Goal: Transaction & Acquisition: Purchase product/service

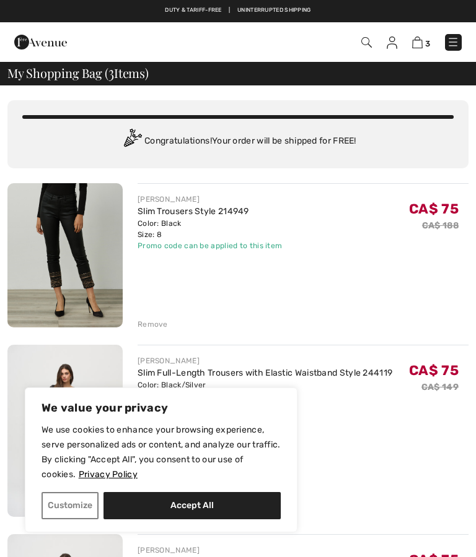
click at [237, 503] on button "Accept All" at bounding box center [191, 505] width 177 height 27
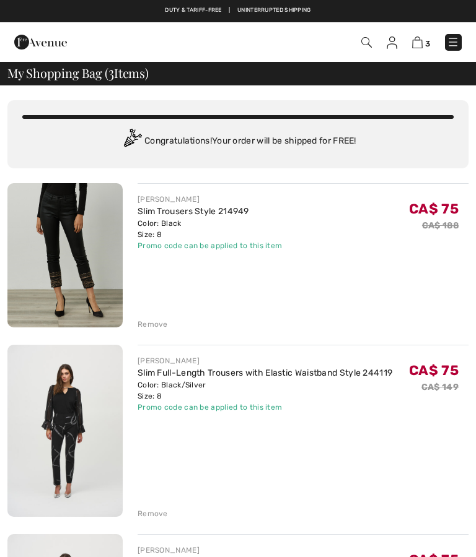
checkbox input "true"
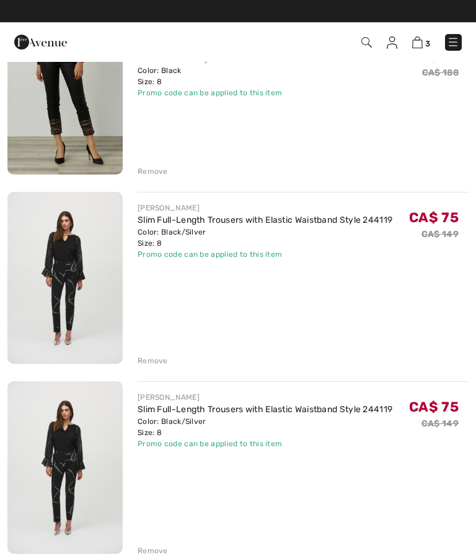
scroll to position [145, 0]
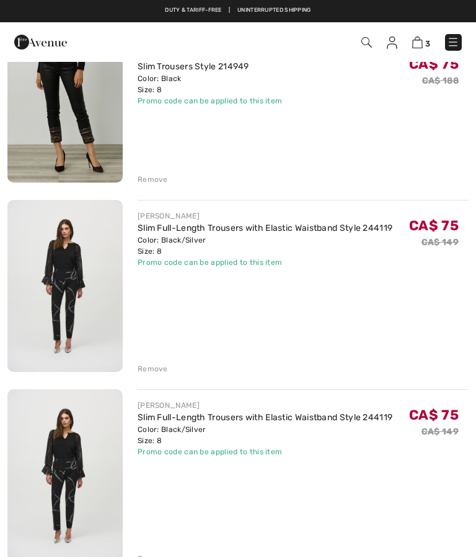
click at [175, 372] on div "Remove" at bounding box center [303, 368] width 331 height 14
click at [160, 361] on div "JOSEPH RIBKOFF Slim Full-Length Trousers with Elastic Waistband Style 244119 Co…" at bounding box center [303, 287] width 331 height 175
click at [162, 376] on div "JOSEPH RIBKOFF Slim Trousers Style 214949 Color: Black Size: 8 Final Sale Promo…" at bounding box center [237, 301] width 461 height 526
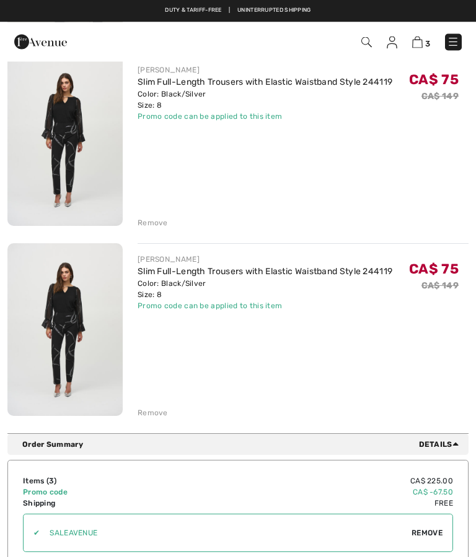
scroll to position [291, 0]
click at [159, 413] on div "Remove" at bounding box center [153, 413] width 30 height 11
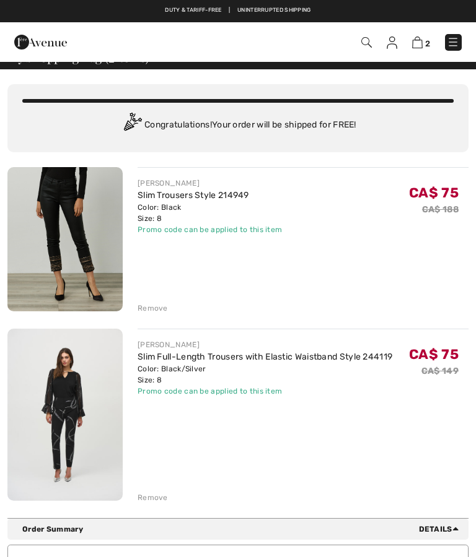
scroll to position [0, 0]
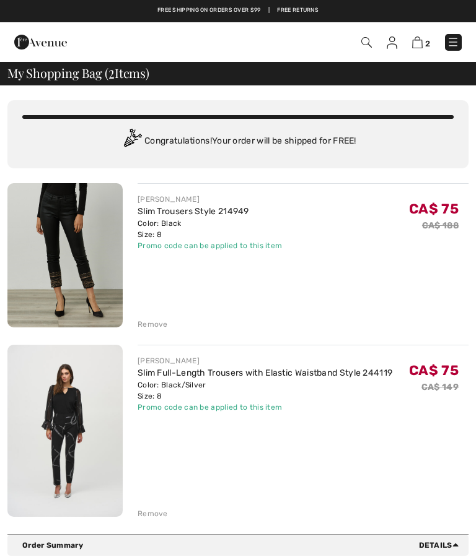
click at [370, 43] on img at bounding box center [366, 42] width 11 height 11
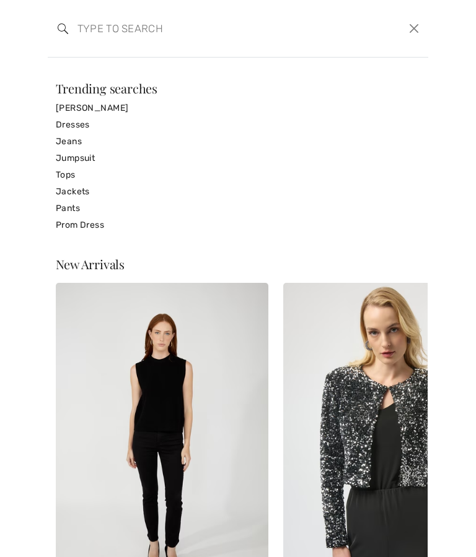
click at [161, 28] on input "search" at bounding box center [198, 28] width 261 height 37
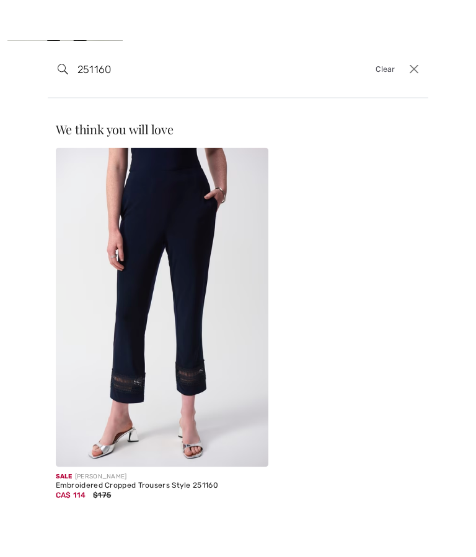
scroll to position [259, 0]
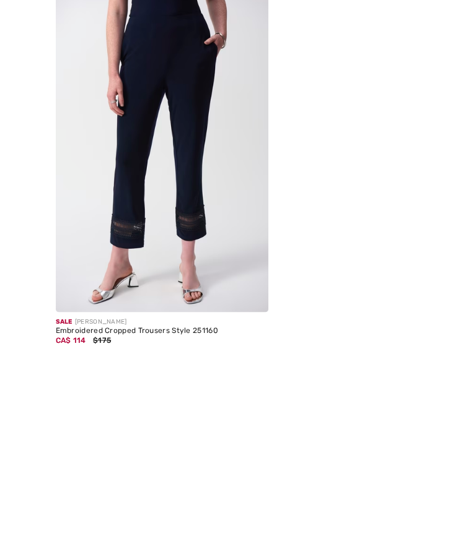
type input "251160"
click at [243, 198] on img at bounding box center [162, 267] width 213 height 320
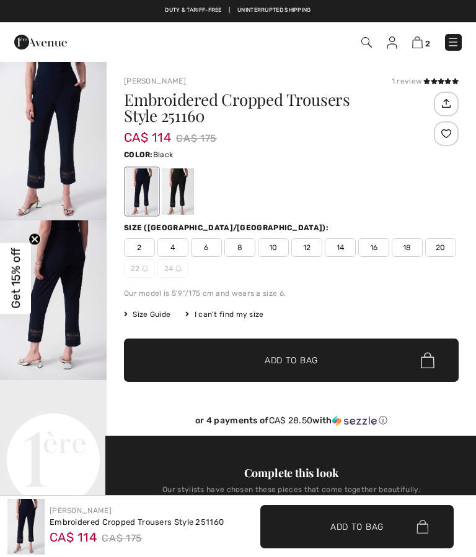
click at [188, 190] on div at bounding box center [178, 191] width 32 height 46
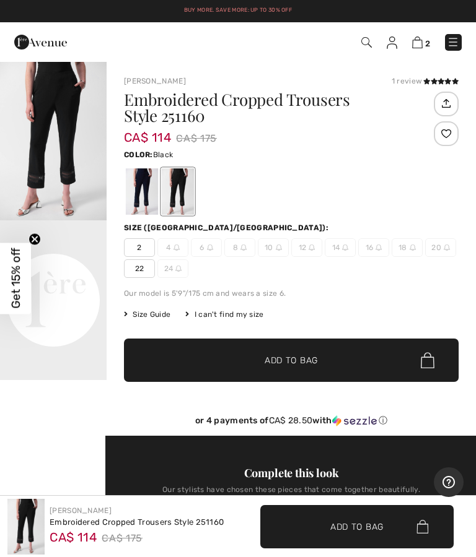
click at [141, 190] on div at bounding box center [142, 191] width 32 height 46
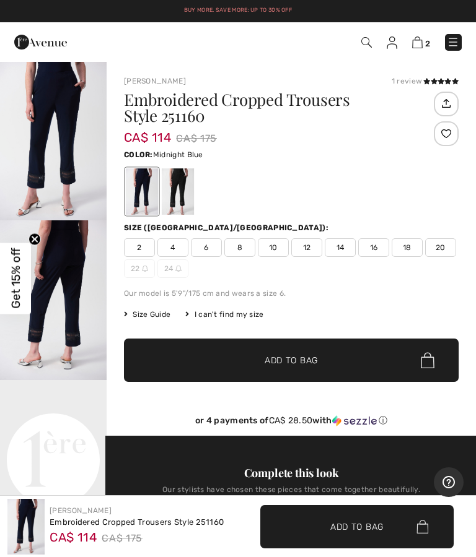
click at [371, 37] on img at bounding box center [366, 42] width 11 height 11
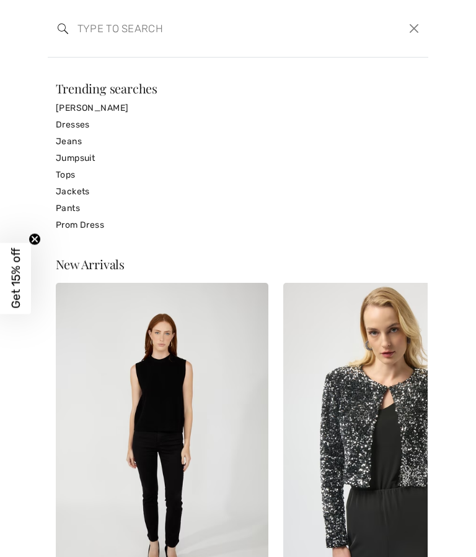
click at [168, 30] on input "search" at bounding box center [198, 28] width 261 height 37
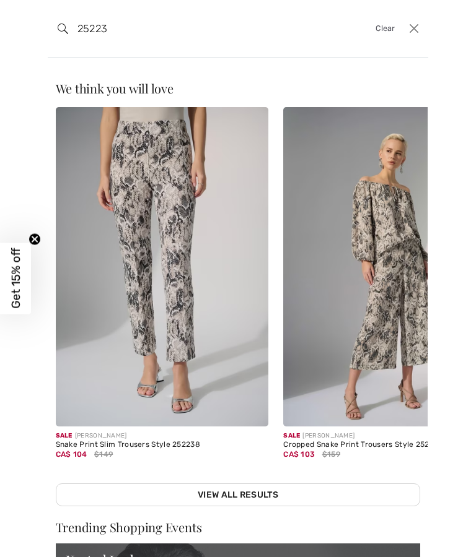
type input "252238"
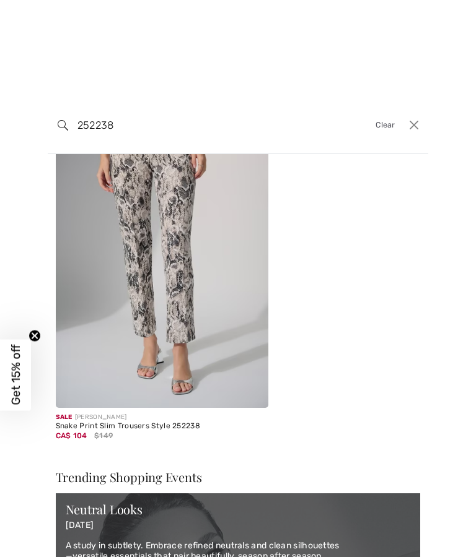
scroll to position [30, 0]
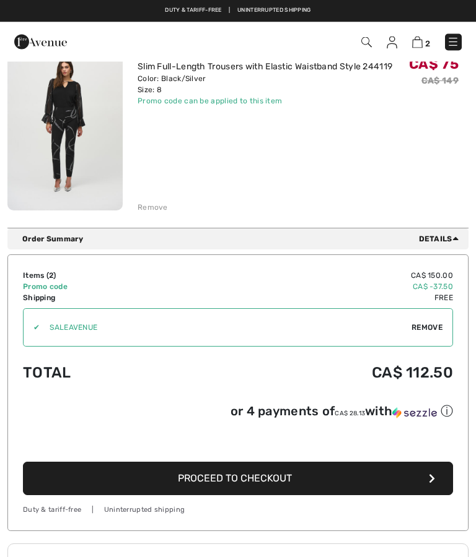
scroll to position [296, 0]
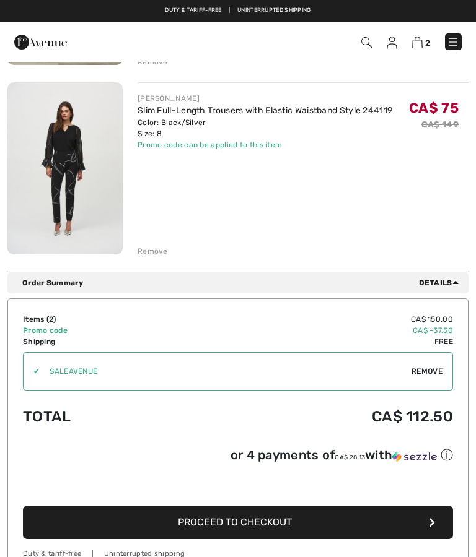
scroll to position [260, 0]
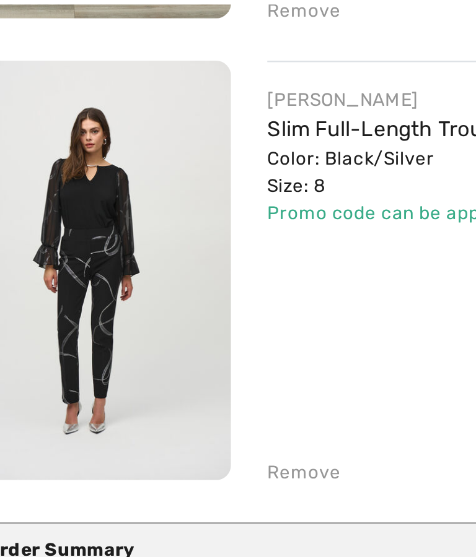
click at [151, 108] on link "Slim Full-Length Trousers with Elastic Waistband Style 244119" at bounding box center [265, 113] width 255 height 11
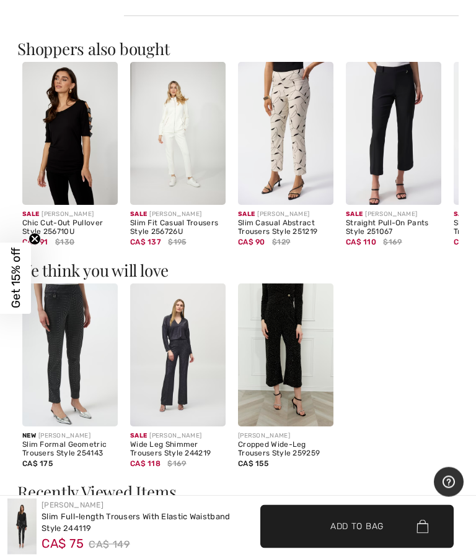
scroll to position [1042, 0]
click at [190, 365] on img at bounding box center [177, 355] width 95 height 143
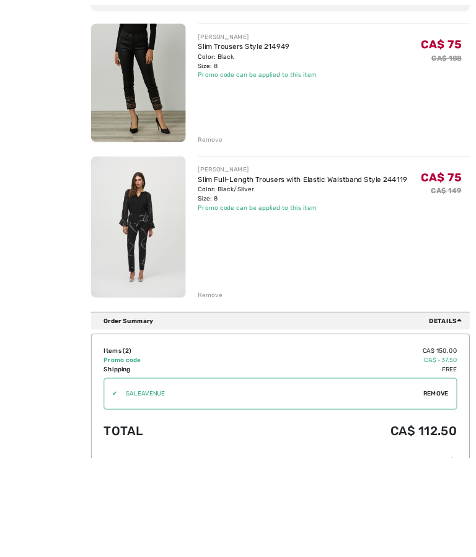
scroll to position [238, 0]
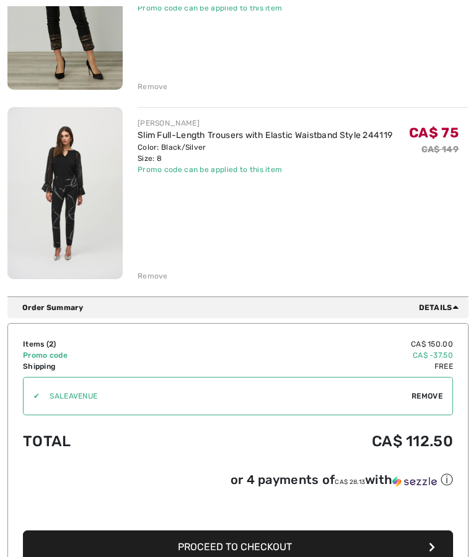
click at [337, 136] on link "Slim Full-Length Trousers with Elastic Waistband Style 244119" at bounding box center [265, 135] width 255 height 11
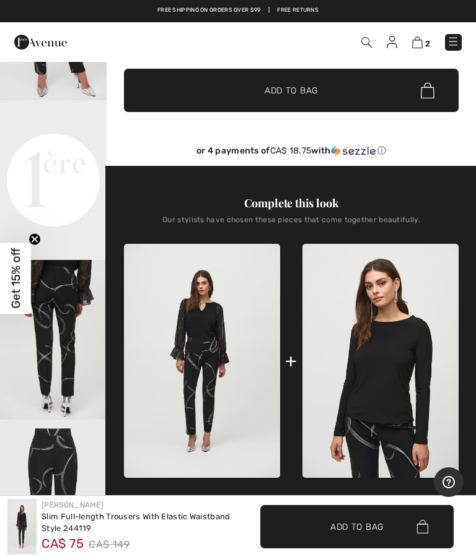
scroll to position [274, 0]
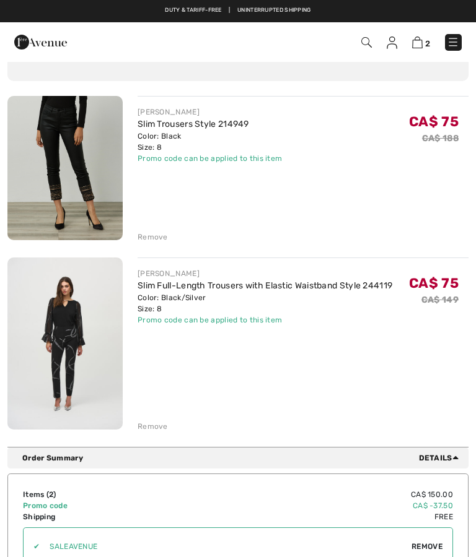
scroll to position [87, 0]
click at [240, 124] on link "Slim Trousers Style 214949" at bounding box center [193, 125] width 111 height 11
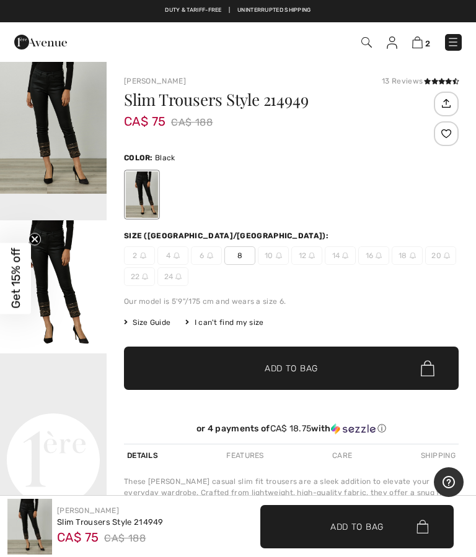
click at [289, 103] on h1 "Slim Trousers Style 214949" at bounding box center [277, 100] width 307 height 16
click at [281, 108] on h1 "Slim Trousers Style 214949" at bounding box center [277, 100] width 307 height 16
click at [261, 102] on h1 "Slim Trousers Style 214949" at bounding box center [277, 100] width 307 height 16
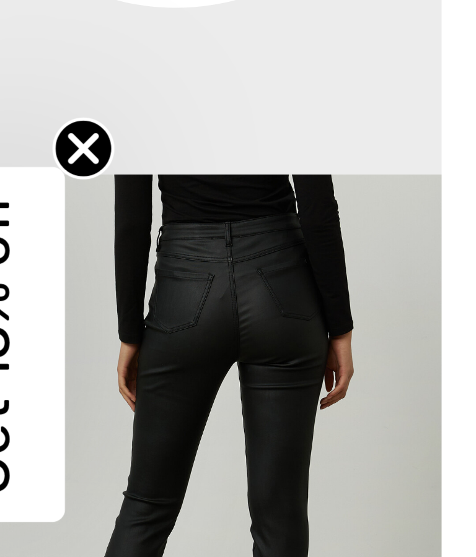
scroll to position [11, 0]
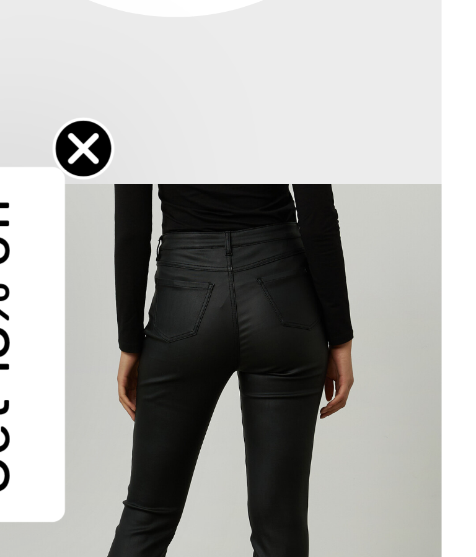
click at [32, 237] on icon "Close teaser" at bounding box center [34, 239] width 5 height 5
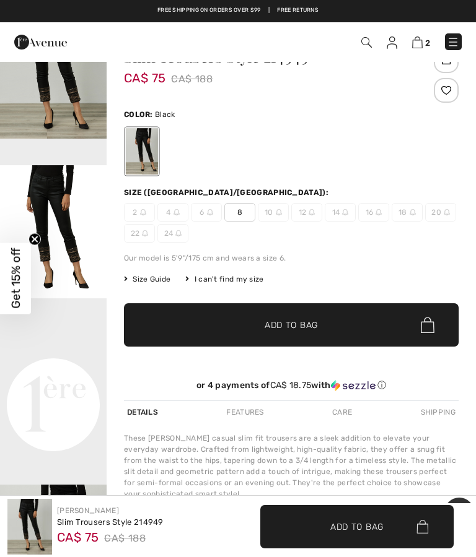
scroll to position [0, 0]
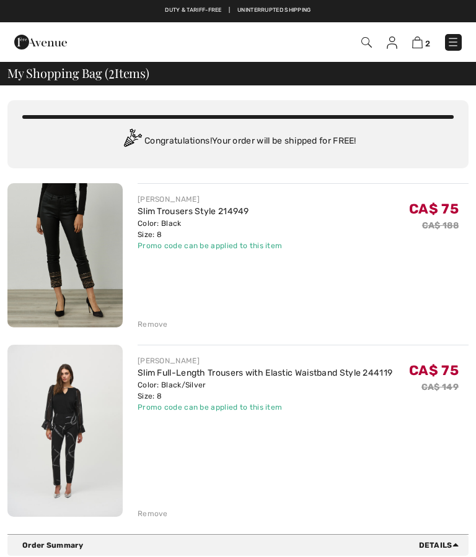
click at [364, 46] on img at bounding box center [366, 42] width 11 height 11
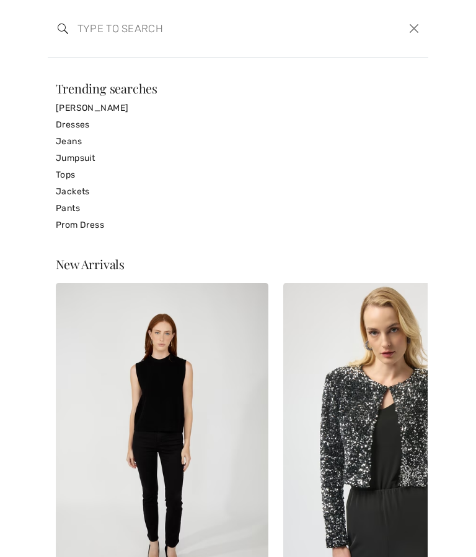
click at [188, 33] on input "search" at bounding box center [198, 28] width 261 height 37
click at [79, 209] on link "Pants" at bounding box center [238, 208] width 365 height 17
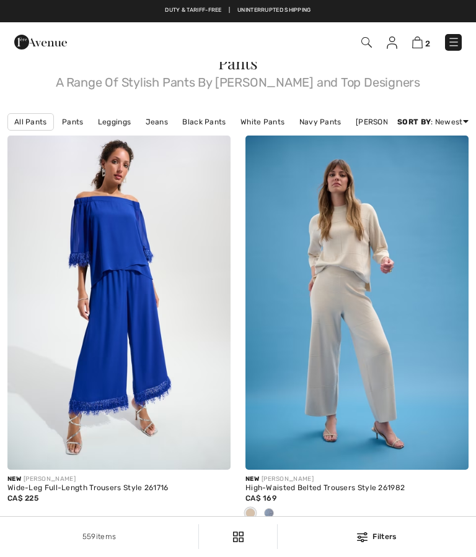
checkbox input "true"
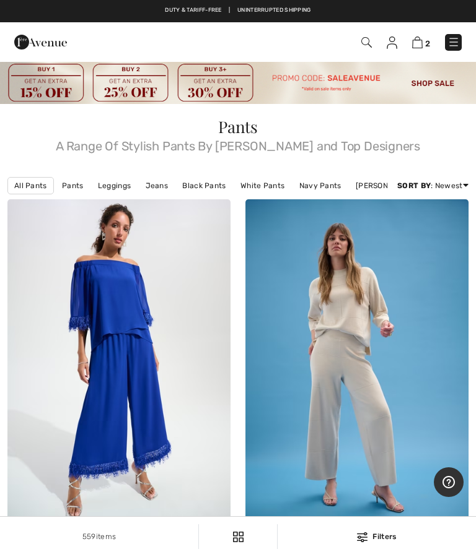
click at [429, 43] on span "2" at bounding box center [427, 43] width 5 height 9
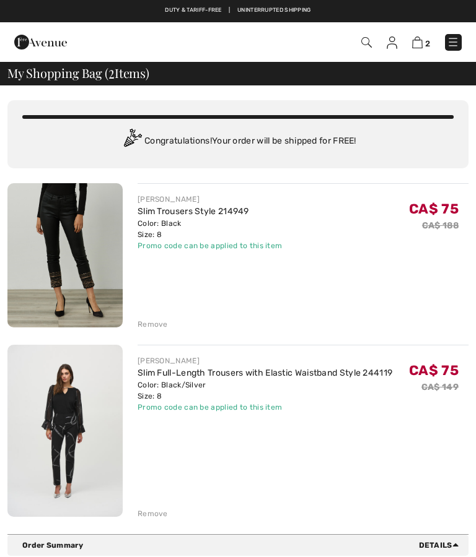
checkbox input "true"
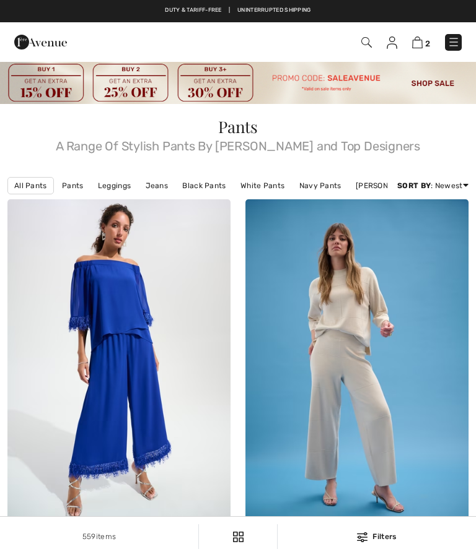
click at [451, 85] on img at bounding box center [238, 82] width 476 height 43
checkbox input "true"
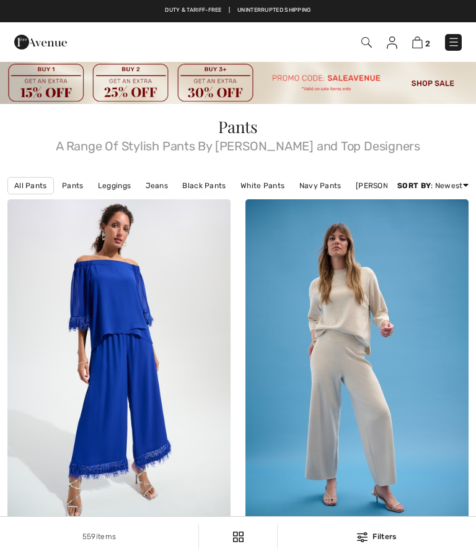
click at [441, 83] on img at bounding box center [238, 82] width 476 height 43
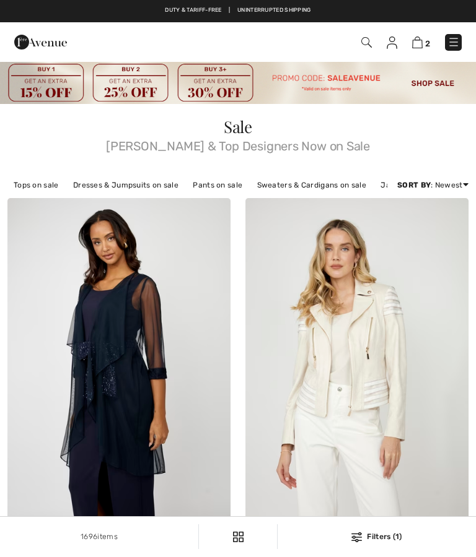
checkbox input "true"
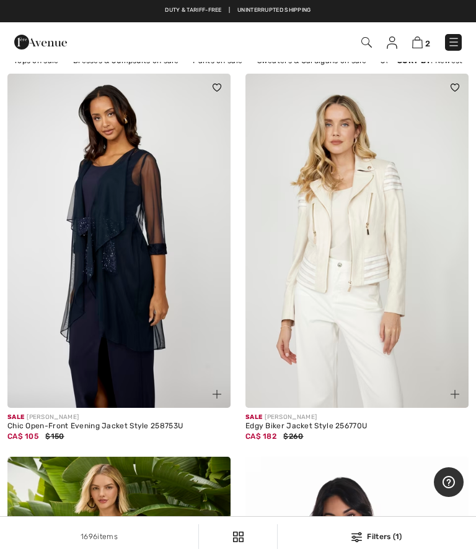
click at [468, 42] on div "2 Checkout" at bounding box center [335, 42] width 272 height 25
click at [459, 36] on img at bounding box center [453, 42] width 12 height 12
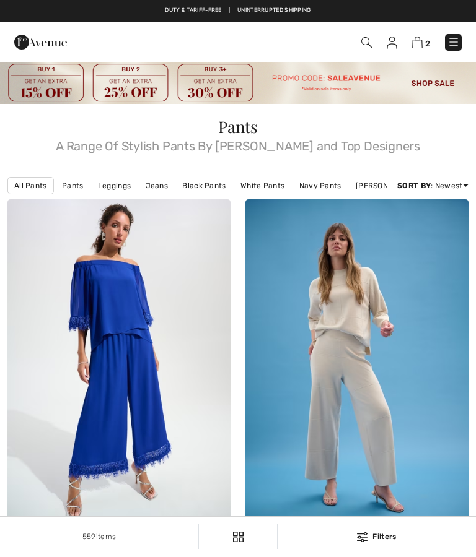
checkbox input "true"
click at [443, 229] on link "Price: Low to High" at bounding box center [418, 219] width 79 height 19
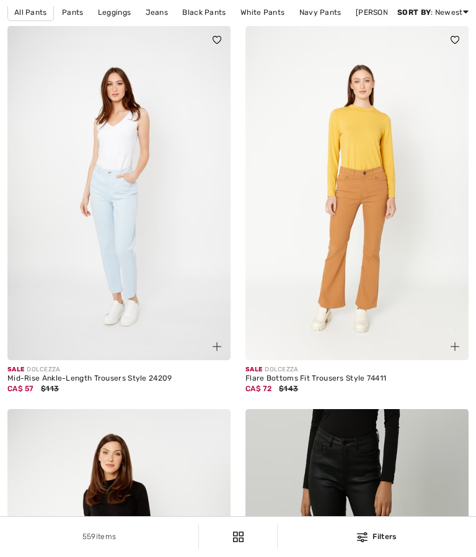
checkbox input "true"
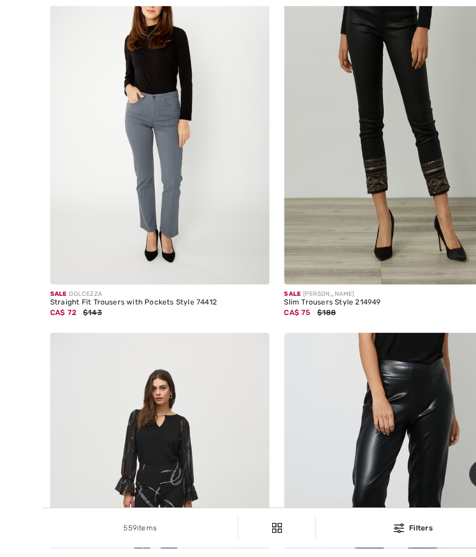
scroll to position [615, 0]
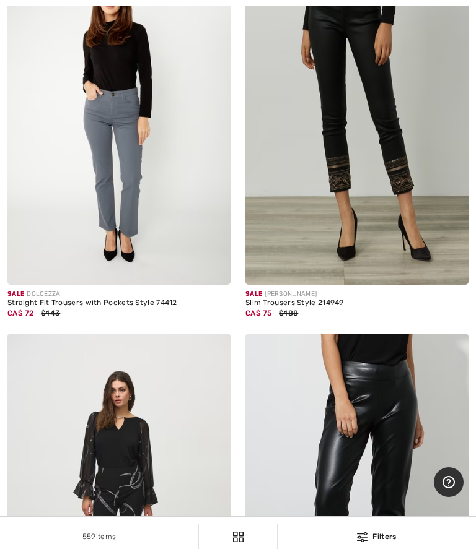
click at [155, 234] on img at bounding box center [118, 117] width 223 height 334
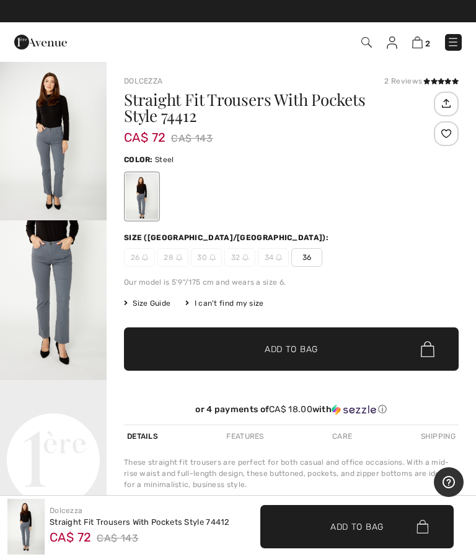
click at [160, 300] on span "Size Guide" at bounding box center [147, 303] width 46 height 11
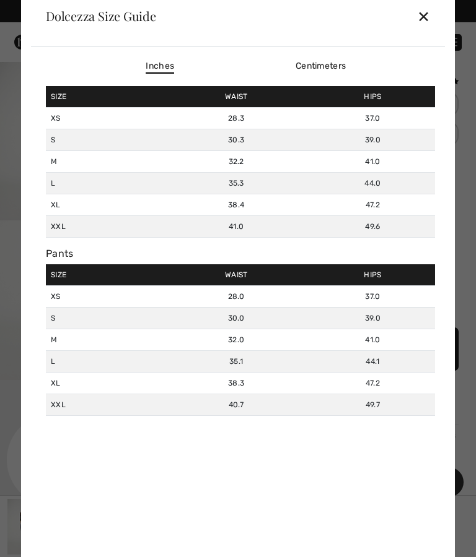
click at [429, 19] on div "✕" at bounding box center [423, 16] width 13 height 26
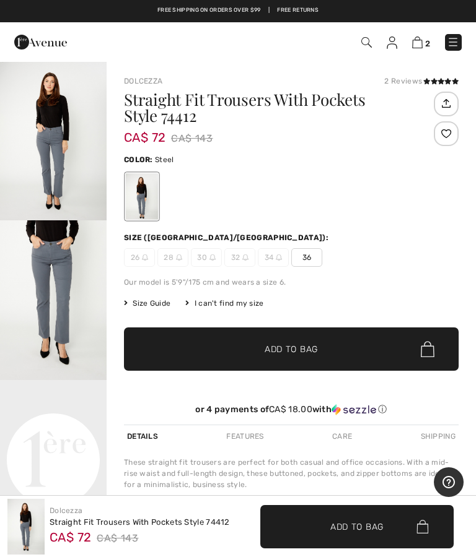
click at [319, 347] on span "✔ Added to Bag Add to Bag" at bounding box center [291, 349] width 334 height 43
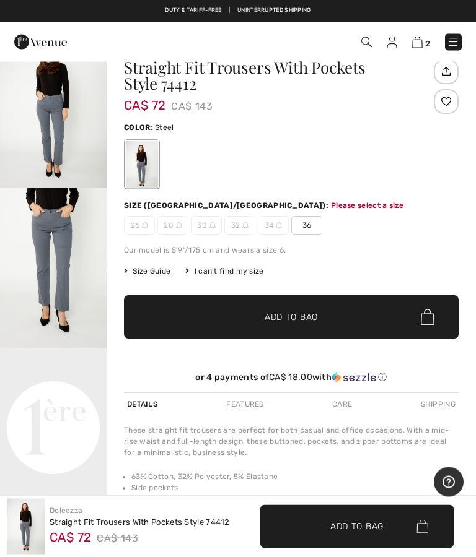
scroll to position [32, 0]
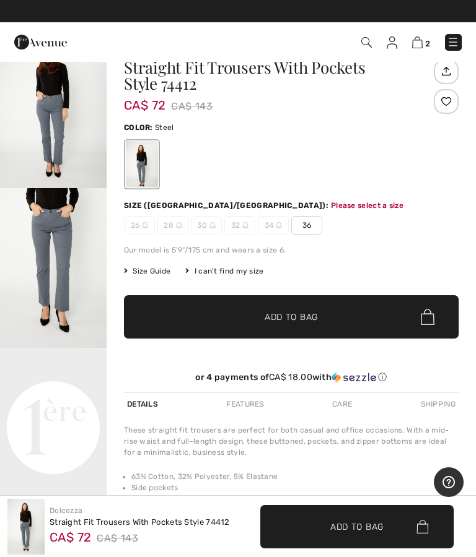
click at [315, 221] on span "36" at bounding box center [306, 225] width 31 height 19
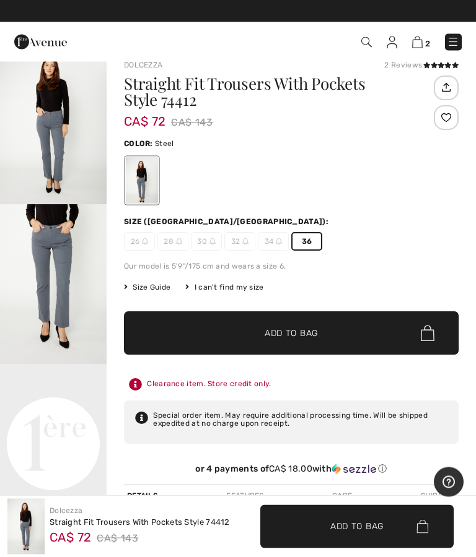
scroll to position [0, 0]
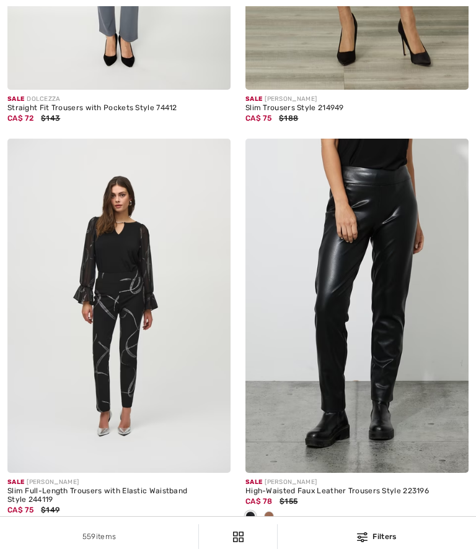
checkbox input "true"
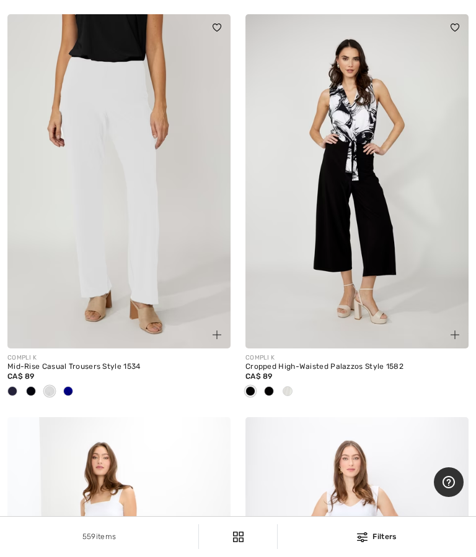
scroll to position [3214, 0]
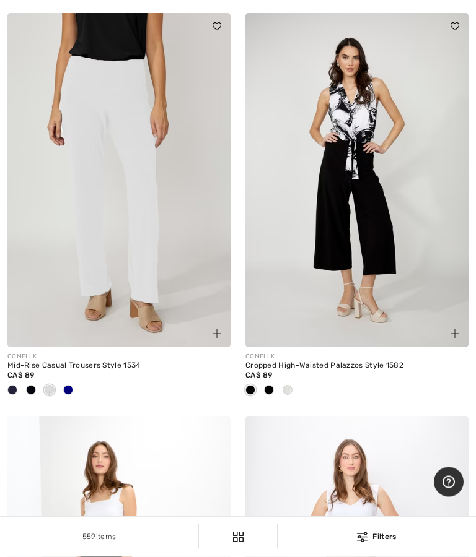
click at [177, 269] on img at bounding box center [118, 181] width 223 height 334
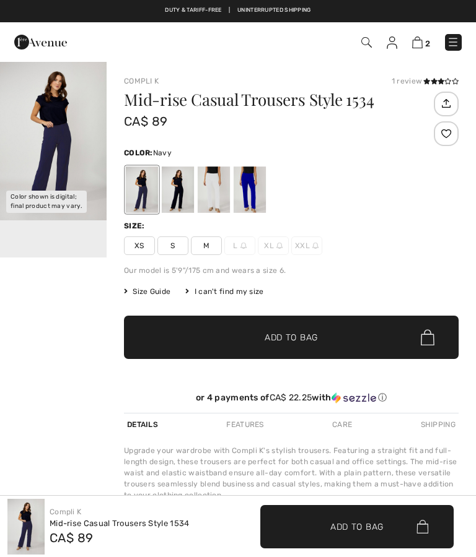
checkbox input "true"
click at [184, 189] on div at bounding box center [178, 190] width 32 height 46
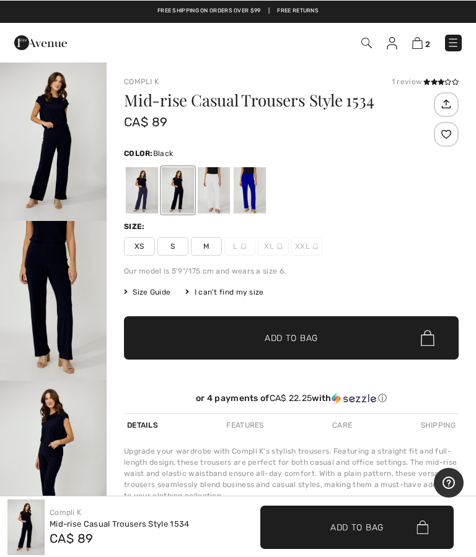
scroll to position [21, 0]
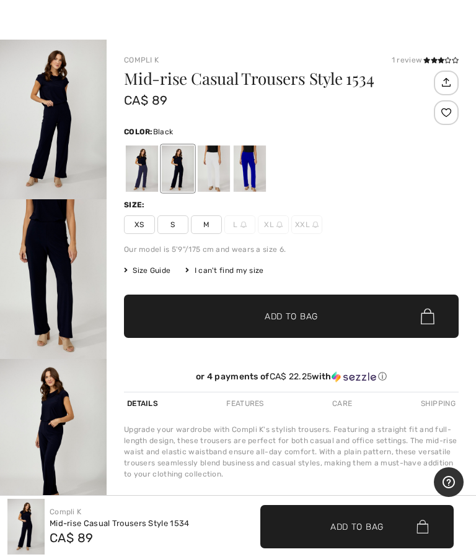
click at [209, 226] on span "M" at bounding box center [206, 225] width 31 height 19
click at [222, 229] on div "XS S M L XL XXL" at bounding box center [291, 225] width 334 height 19
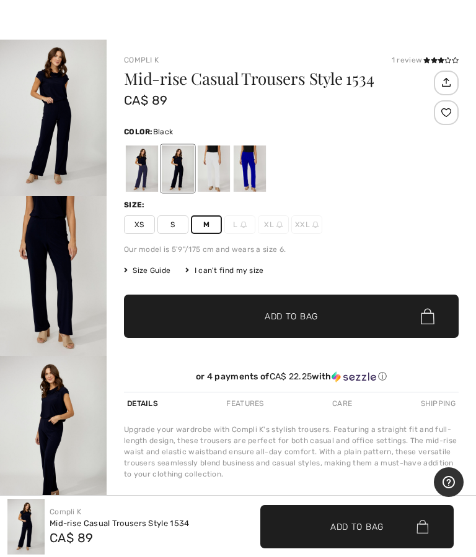
scroll to position [15, 0]
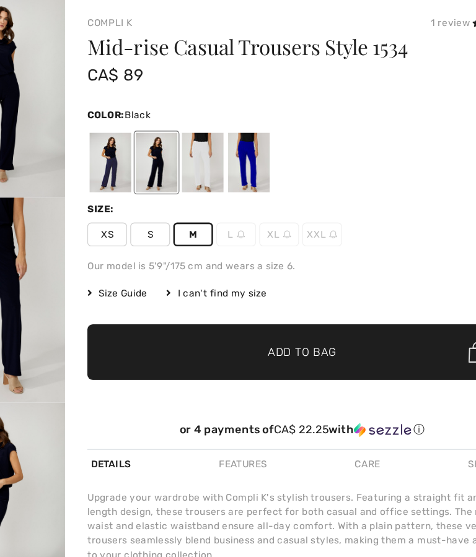
click at [124, 271] on span "Size Guide" at bounding box center [147, 276] width 46 height 11
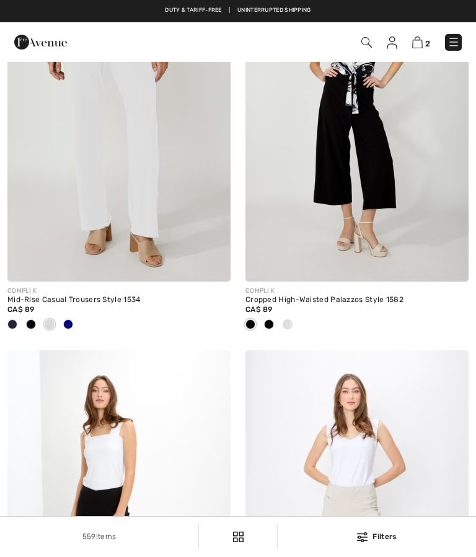
checkbox input "true"
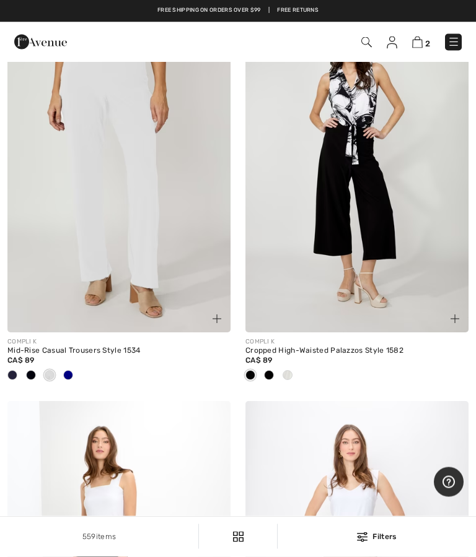
scroll to position [2998, 0]
click at [143, 214] on img at bounding box center [118, 165] width 223 height 334
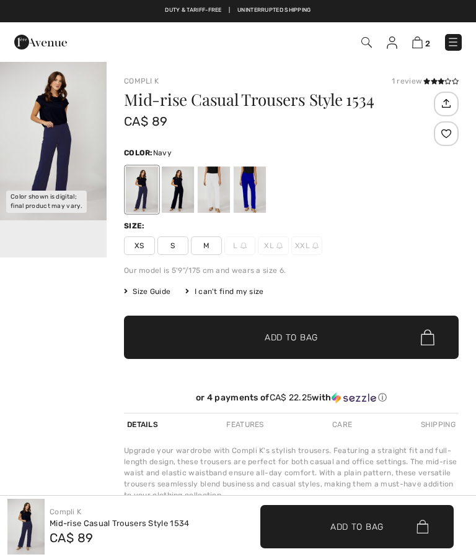
checkbox input "true"
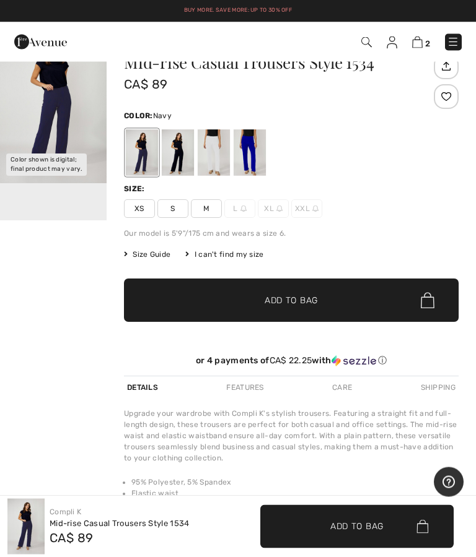
scroll to position [37, 0]
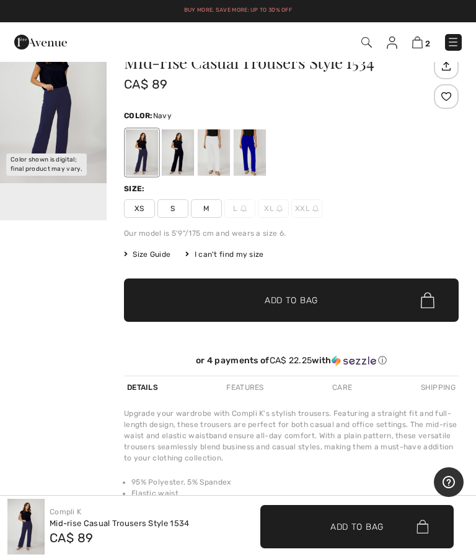
click at [183, 152] on div at bounding box center [178, 152] width 32 height 46
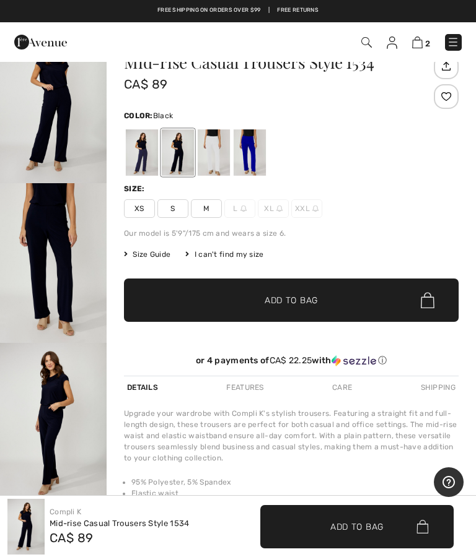
click at [215, 207] on span "M" at bounding box center [206, 208] width 31 height 19
click at [300, 301] on span "Add to Bag" at bounding box center [290, 300] width 53 height 13
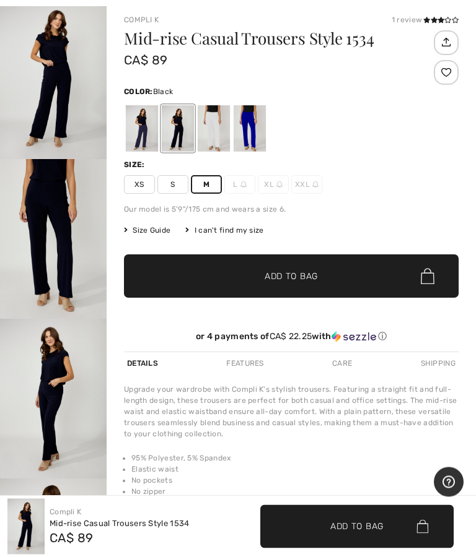
scroll to position [61, 0]
click at [253, 138] on div at bounding box center [250, 128] width 32 height 46
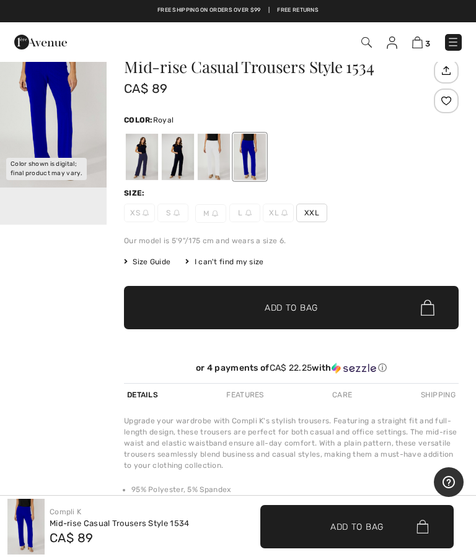
scroll to position [0, 0]
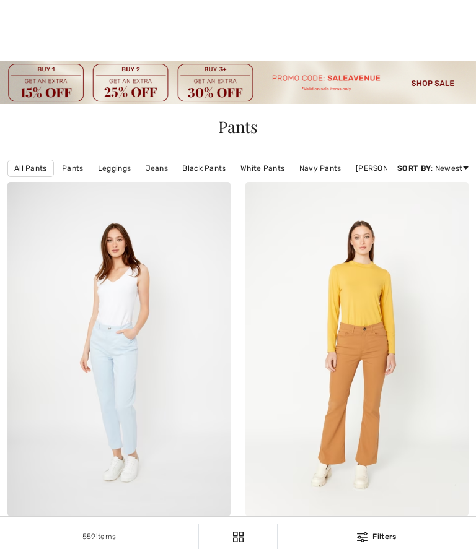
scroll to position [3075, 0]
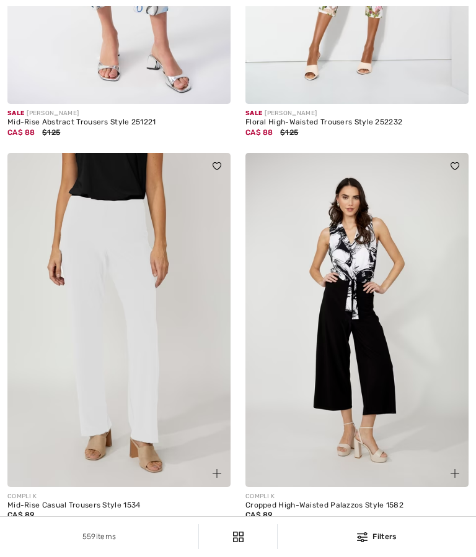
checkbox input "true"
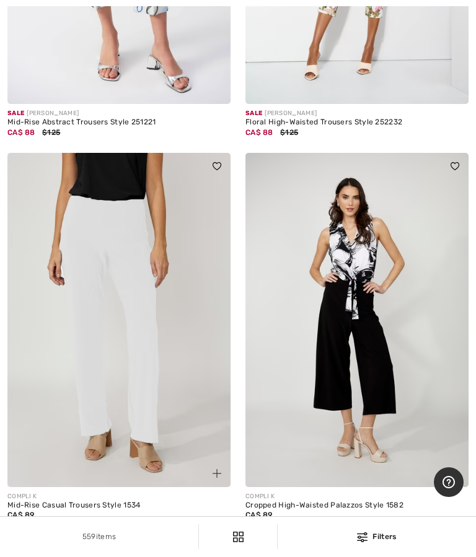
click at [178, 331] on img at bounding box center [118, 320] width 223 height 334
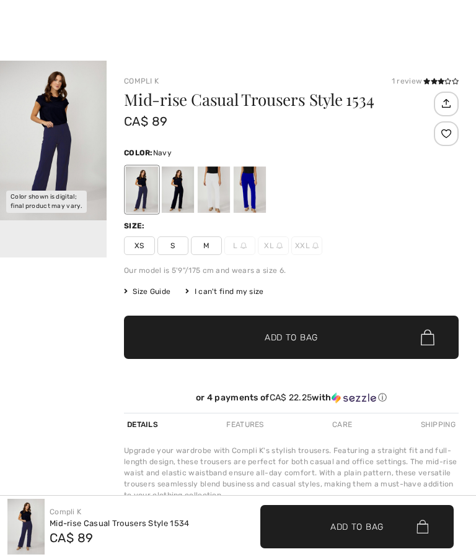
scroll to position [9, 0]
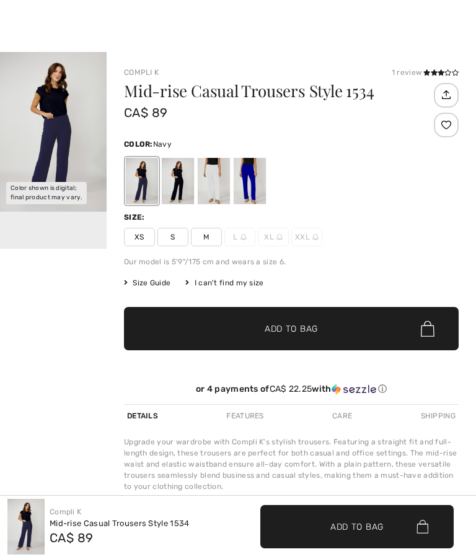
checkbox input "true"
click at [223, 175] on div at bounding box center [214, 181] width 32 height 46
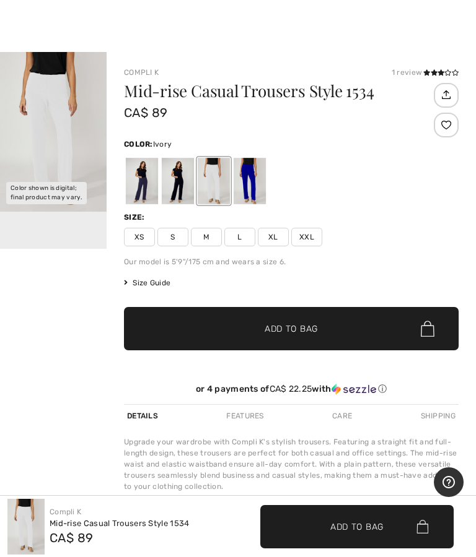
click at [222, 180] on div at bounding box center [214, 181] width 32 height 46
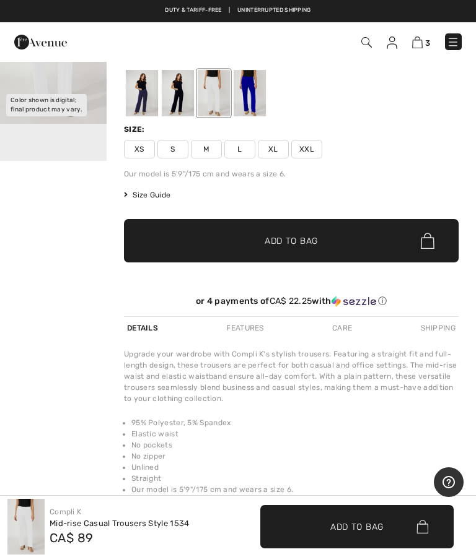
scroll to position [0, 0]
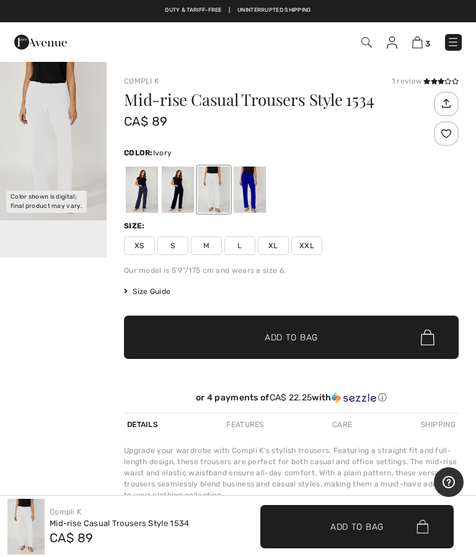
click at [77, 149] on img "1 / 1" at bounding box center [53, 141] width 107 height 160
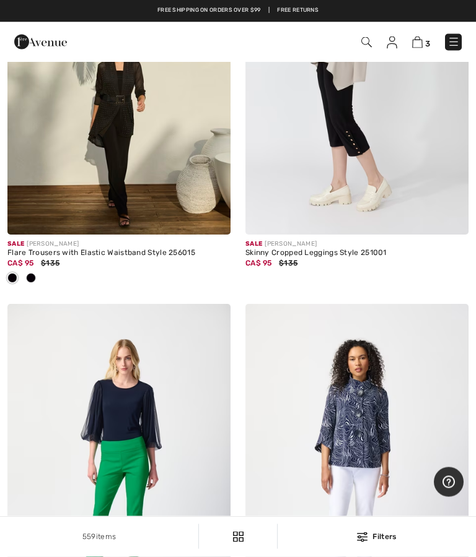
scroll to position [8219, 0]
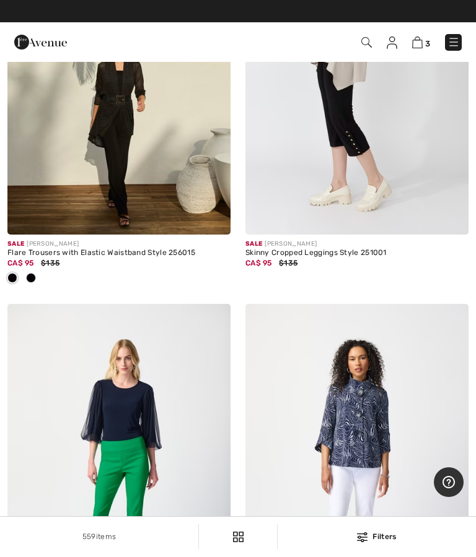
click at [176, 180] on img at bounding box center [118, 67] width 223 height 334
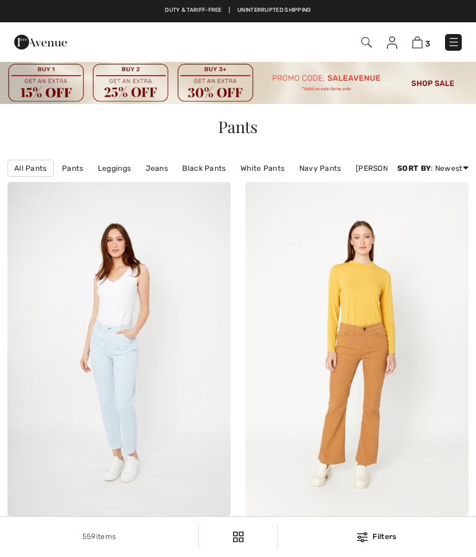
checkbox input "true"
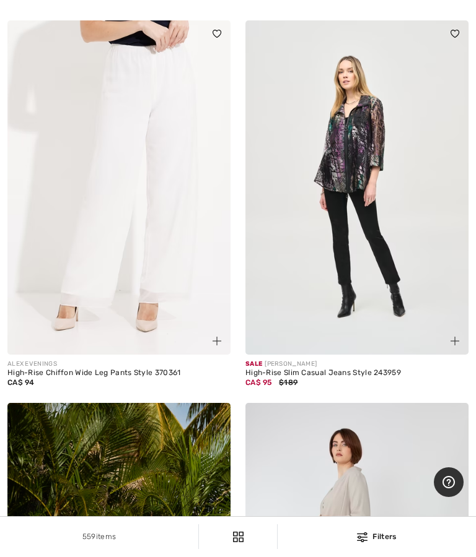
scroll to position [7727, 0]
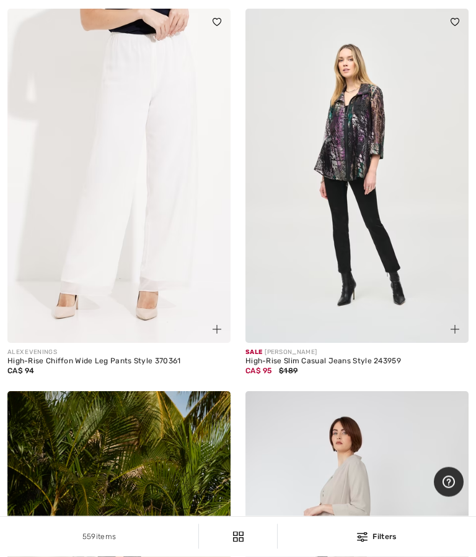
click at [164, 220] on img at bounding box center [118, 176] width 223 height 334
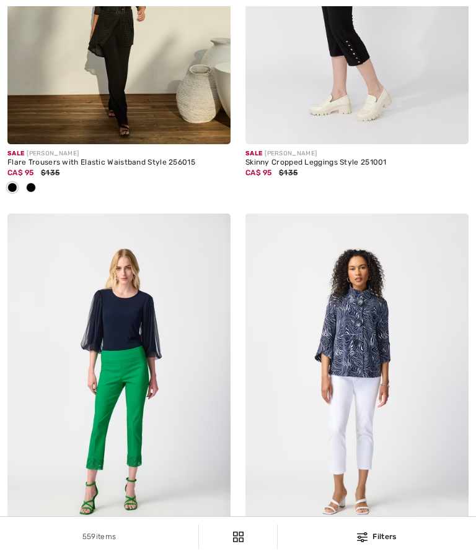
checkbox input "true"
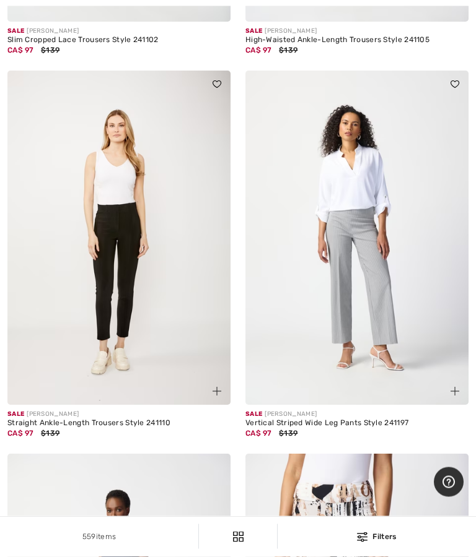
scroll to position [8836, 0]
click at [409, 286] on img at bounding box center [356, 238] width 223 height 334
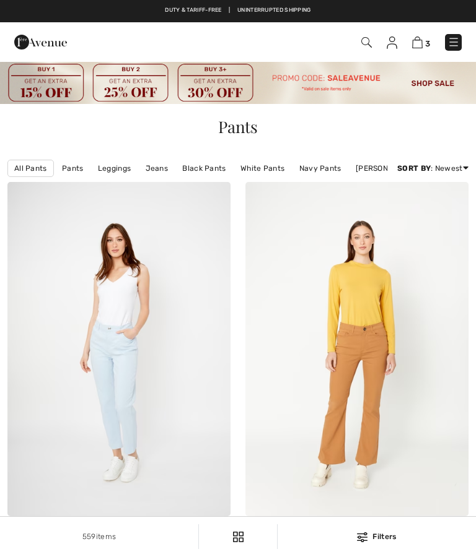
checkbox input "true"
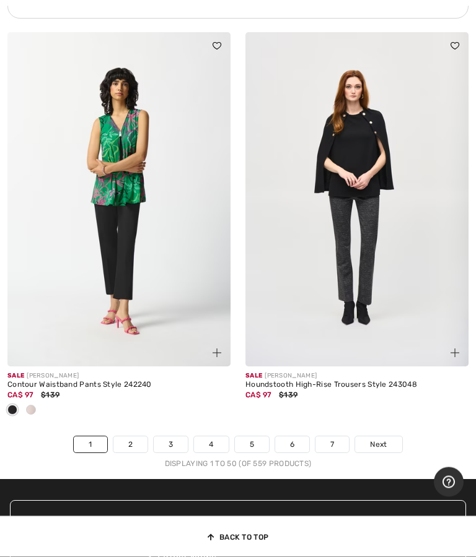
scroll to position [10106, 0]
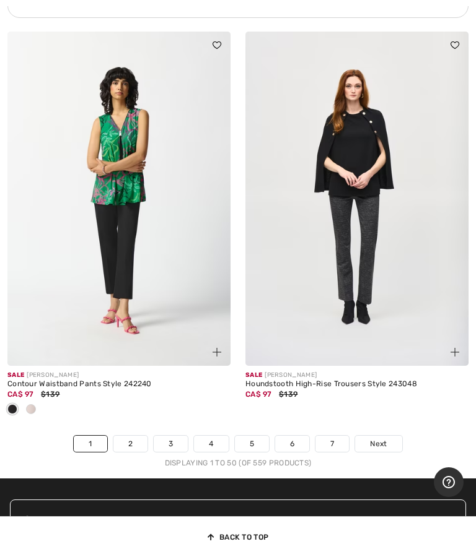
click at [142, 452] on link "2" at bounding box center [130, 444] width 34 height 16
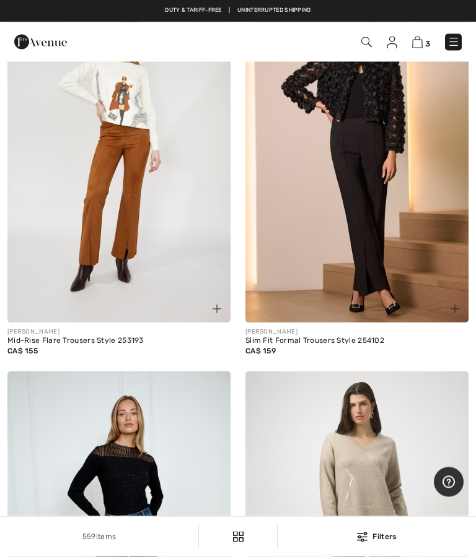
scroll to position [207, 0]
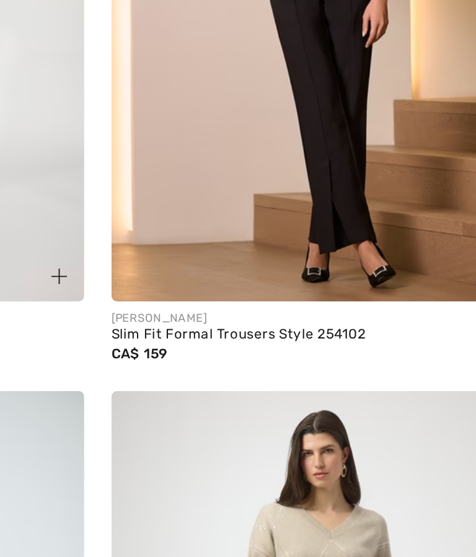
click at [245, 127] on img at bounding box center [356, 160] width 223 height 334
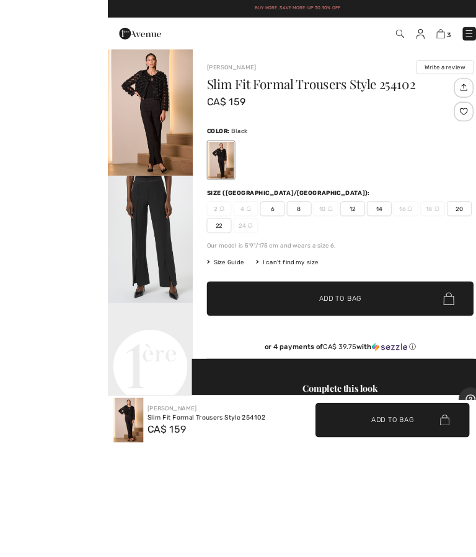
scroll to position [3, 0]
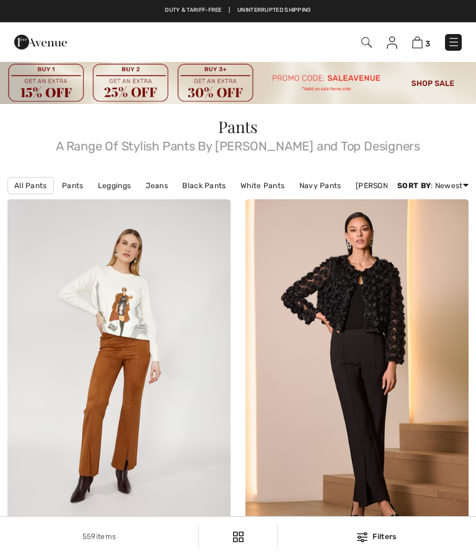
checkbox input "true"
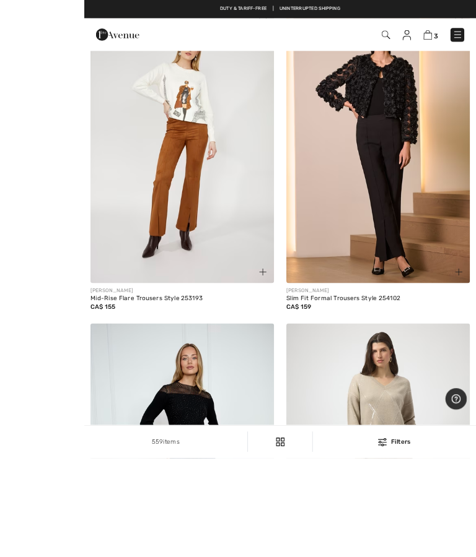
scroll to position [255, 0]
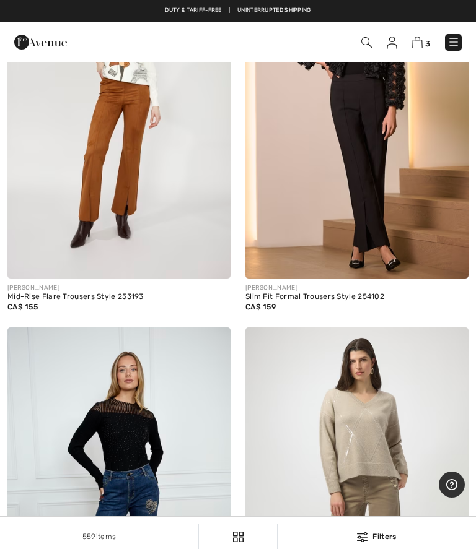
click at [383, 167] on img at bounding box center [356, 111] width 223 height 334
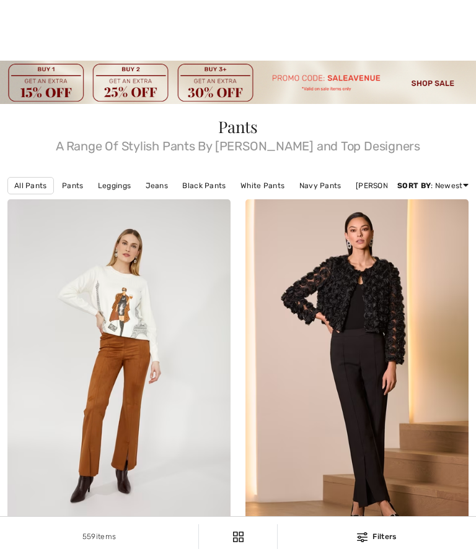
checkbox input "true"
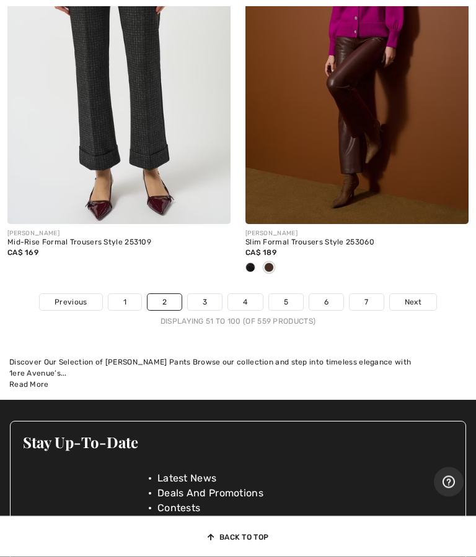
scroll to position [10294, 0]
click at [221, 300] on link "3" at bounding box center [205, 302] width 34 height 16
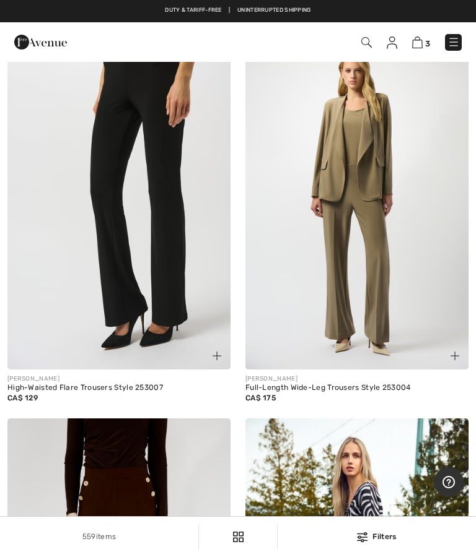
scroll to position [165, 0]
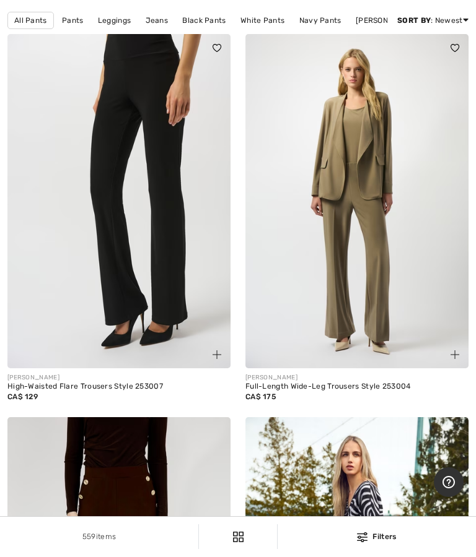
click at [162, 294] on img at bounding box center [118, 201] width 223 height 334
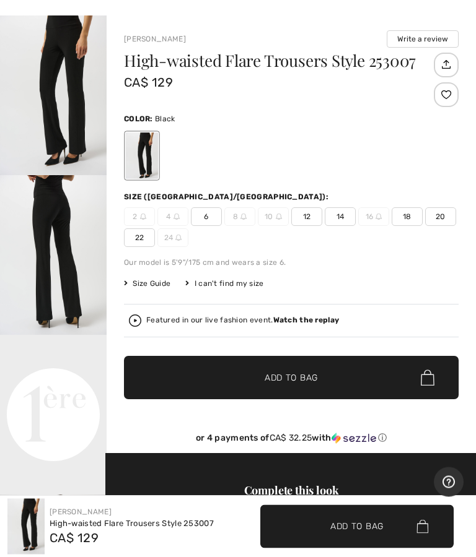
scroll to position [45, 0]
click at [158, 289] on span "Size Guide" at bounding box center [147, 283] width 46 height 11
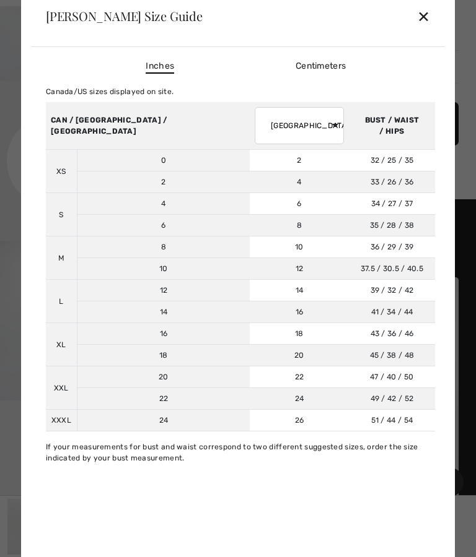
scroll to position [303, 0]
click at [429, 29] on div "✕" at bounding box center [423, 16] width 13 height 26
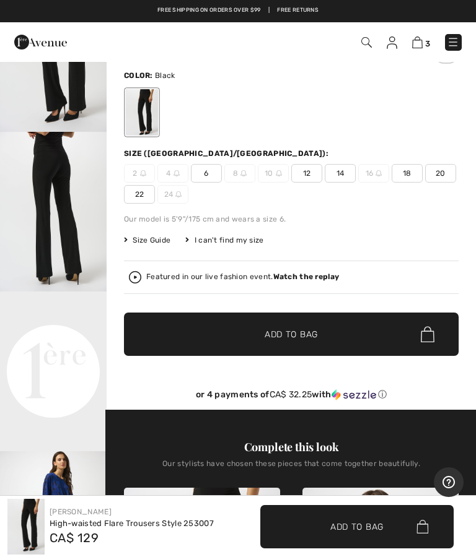
scroll to position [84, 0]
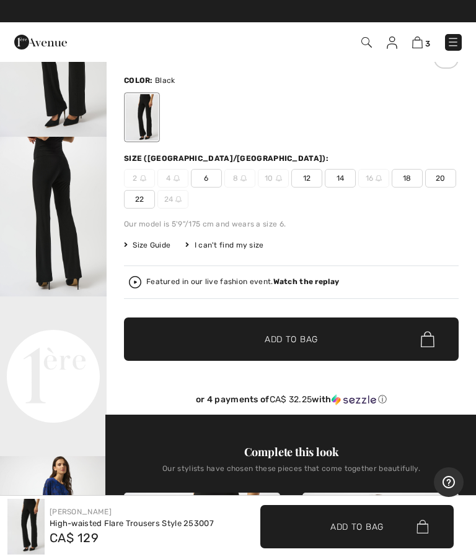
click at [213, 172] on span "6" at bounding box center [206, 178] width 31 height 19
click at [308, 330] on span "✔ Added to Bag Add to Bag" at bounding box center [291, 339] width 334 height 43
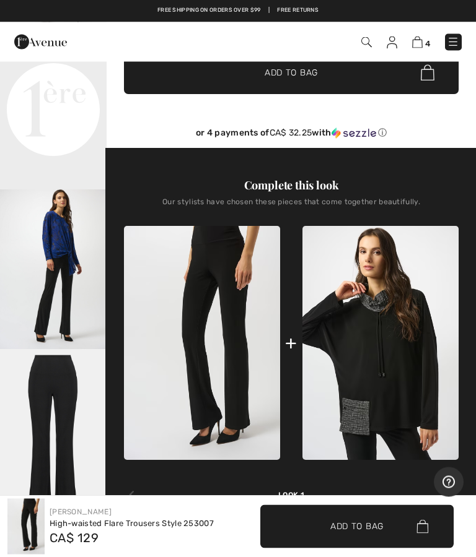
scroll to position [343, 0]
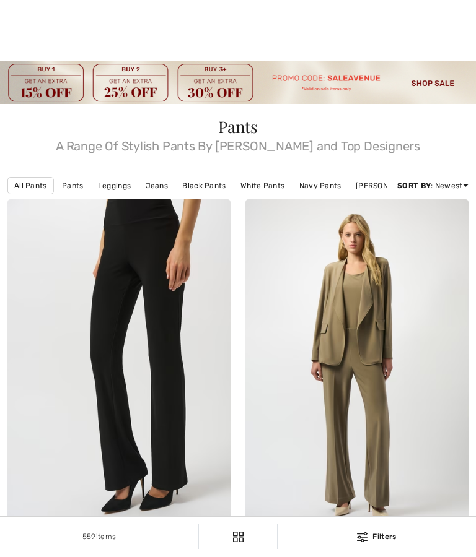
checkbox input "true"
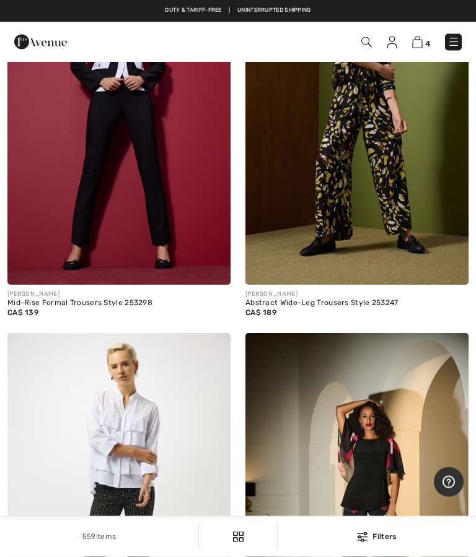
scroll to position [3083, 0]
click at [178, 201] on img at bounding box center [118, 117] width 223 height 334
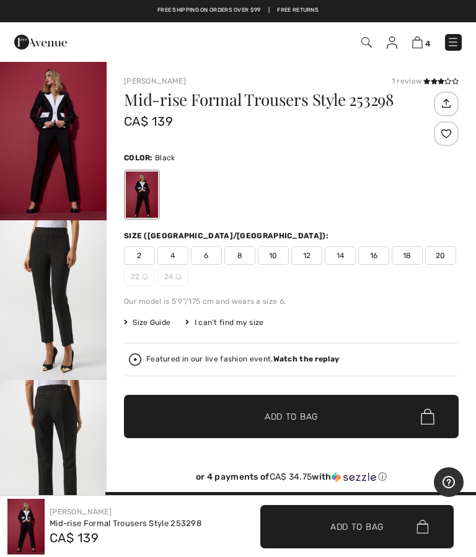
click at [429, 39] on span "4" at bounding box center [427, 43] width 5 height 9
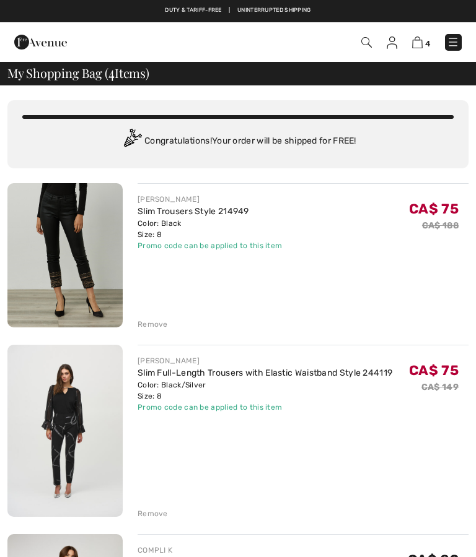
checkbox input "true"
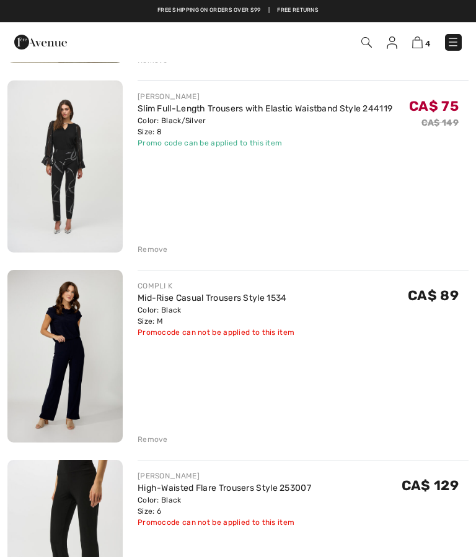
scroll to position [261, 0]
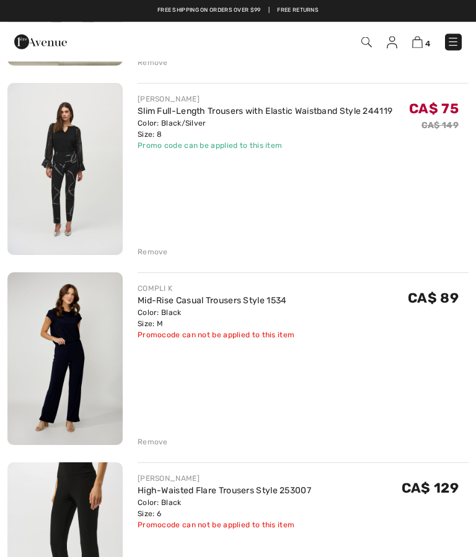
click at [263, 296] on link "Mid-Rise Casual Trousers Style 1534" at bounding box center [212, 301] width 149 height 11
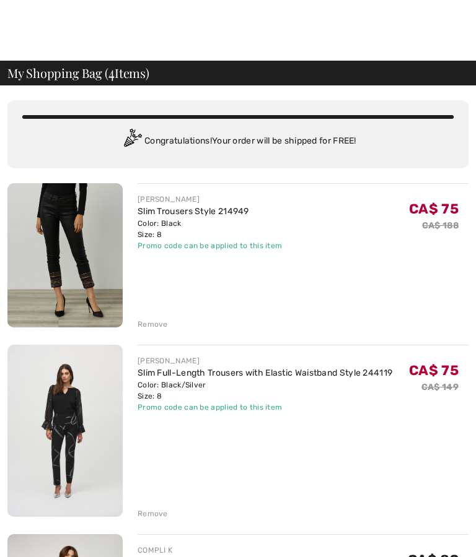
checkbox input "true"
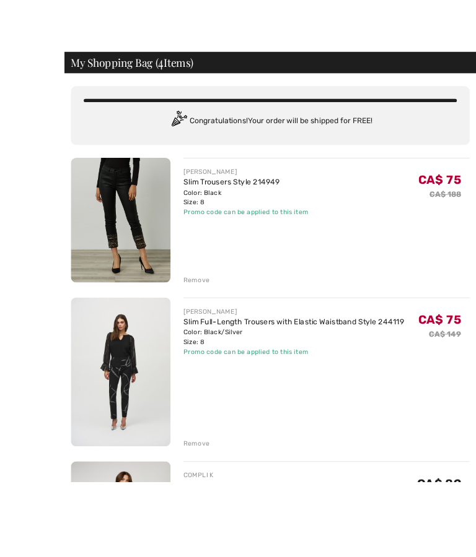
scroll to position [82, 0]
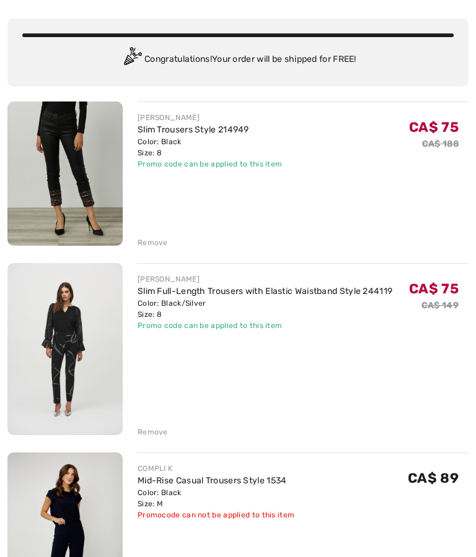
click at [160, 235] on div "Remove" at bounding box center [303, 242] width 331 height 14
click at [155, 248] on div "JOSEPH RIBKOFF Slim Trousers Style 214949 Color: Black Size: 8 Final Sale Promo…" at bounding box center [237, 460] width 461 height 717
click at [153, 247] on div "Remove" at bounding box center [153, 242] width 30 height 11
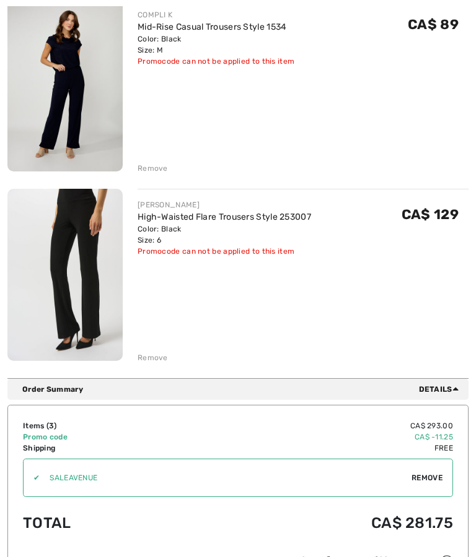
scroll to position [377, 0]
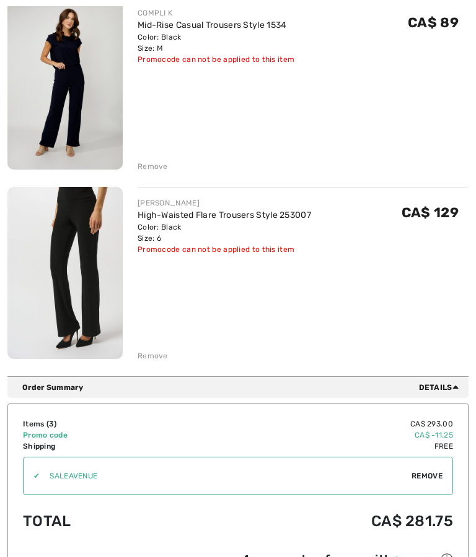
click at [165, 356] on div "Remove" at bounding box center [153, 356] width 30 height 11
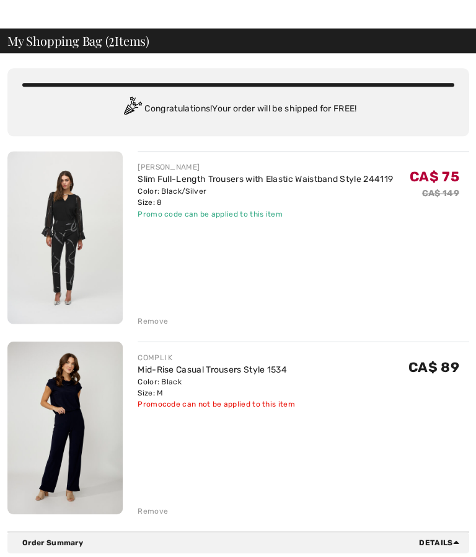
scroll to position [33, 0]
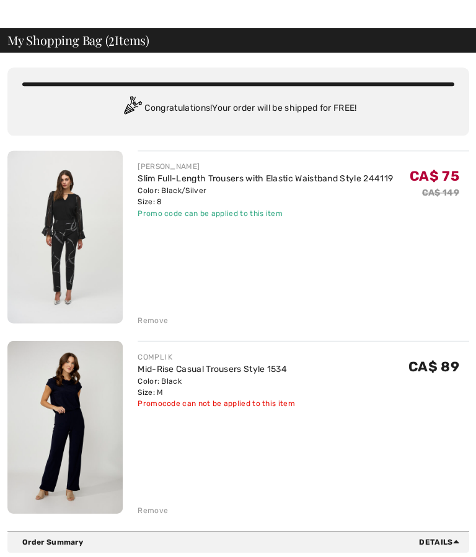
click at [271, 383] on div "Color: Black Size: M" at bounding box center [216, 386] width 157 height 22
click at [260, 365] on link "Mid-Rise Casual Trousers Style 1534" at bounding box center [212, 369] width 149 height 11
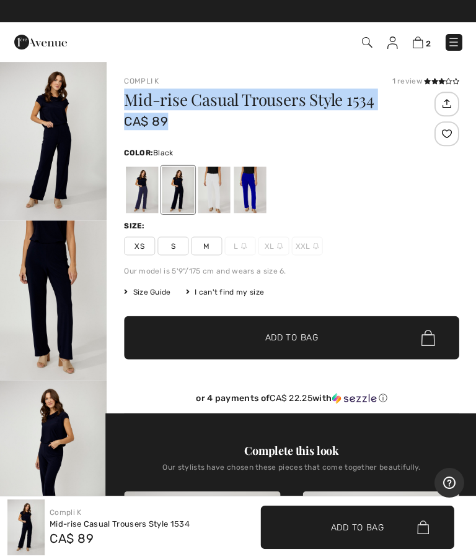
scroll to position [16, 0]
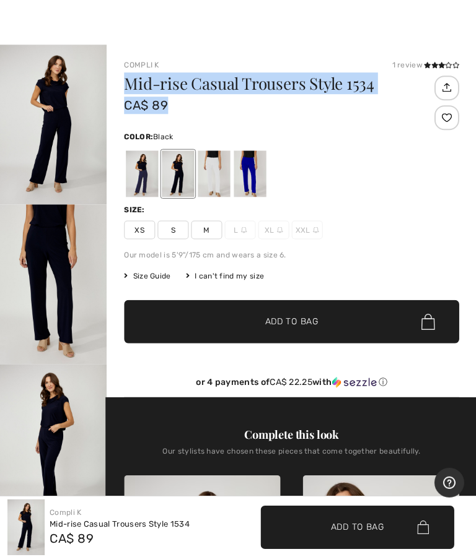
click span "Size Guide"
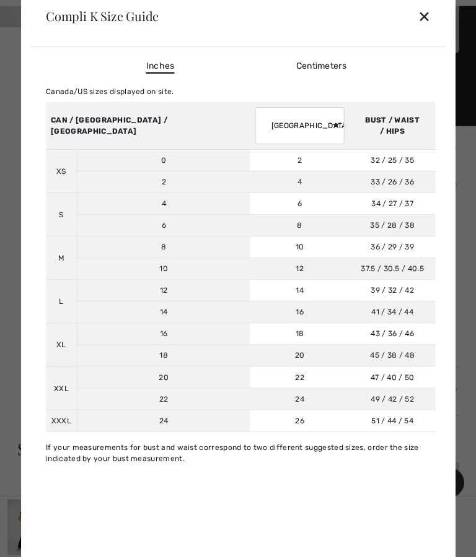
scroll to position [675, 0]
click div "✕"
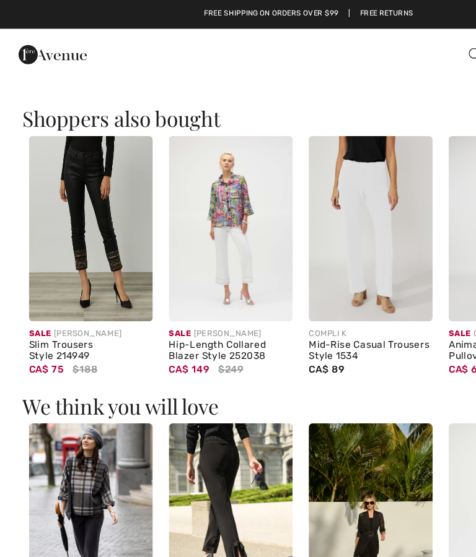
scroll to position [1030, 0]
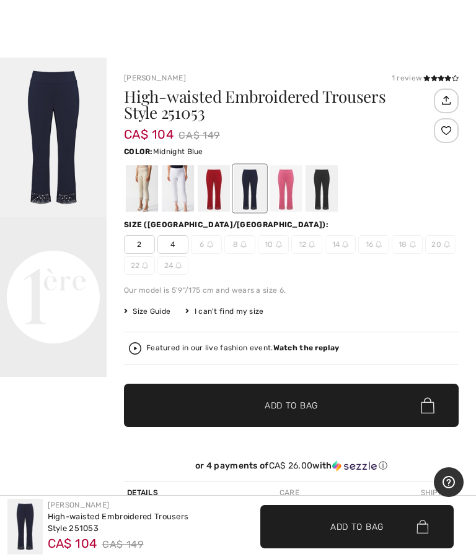
scroll to position [12, 0]
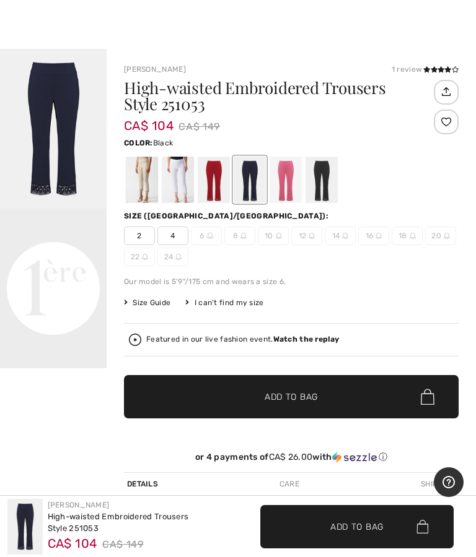
click at [334, 191] on div at bounding box center [321, 180] width 32 height 46
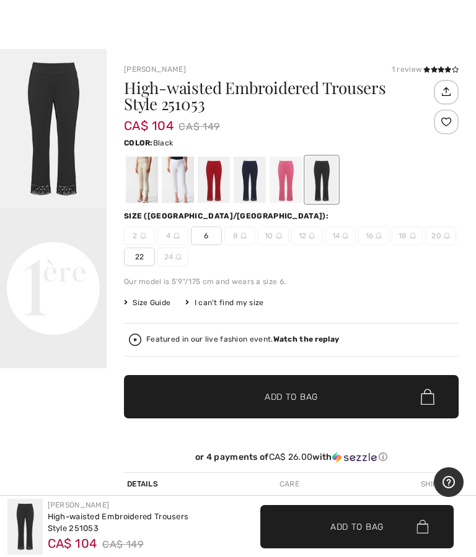
scroll to position [11, 0]
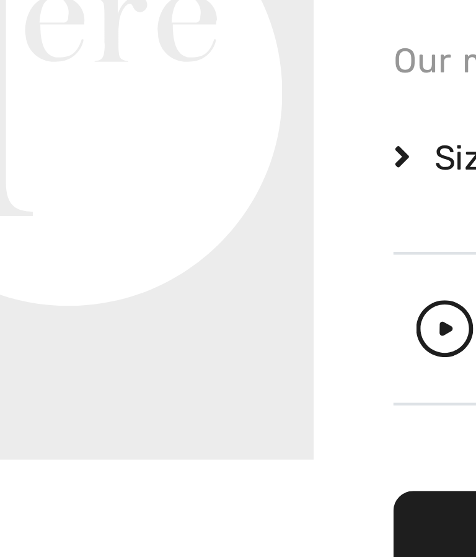
click at [38, 209] on video "Your browser does not support the video tag." at bounding box center [53, 235] width 107 height 53
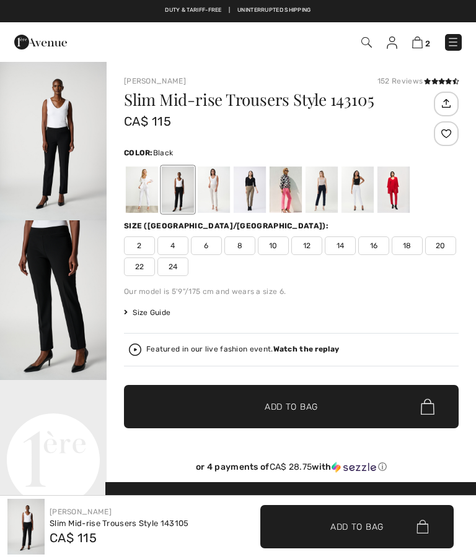
checkbox input "true"
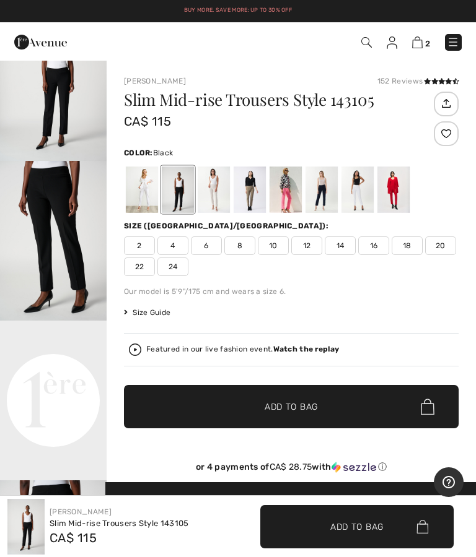
scroll to position [61, 0]
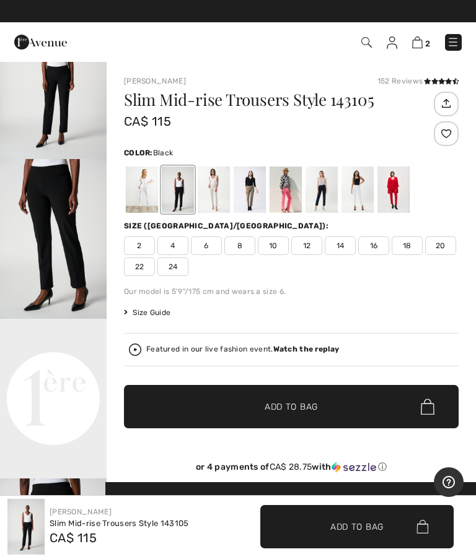
click at [64, 372] on video "Your browser does not support the video tag." at bounding box center [53, 345] width 107 height 53
click at [71, 372] on video "Your browser does not support the video tag." at bounding box center [53, 345] width 107 height 53
click at [61, 372] on video "Your browser does not support the video tag." at bounding box center [53, 345] width 107 height 53
click at [156, 318] on span "Size Guide" at bounding box center [147, 312] width 46 height 11
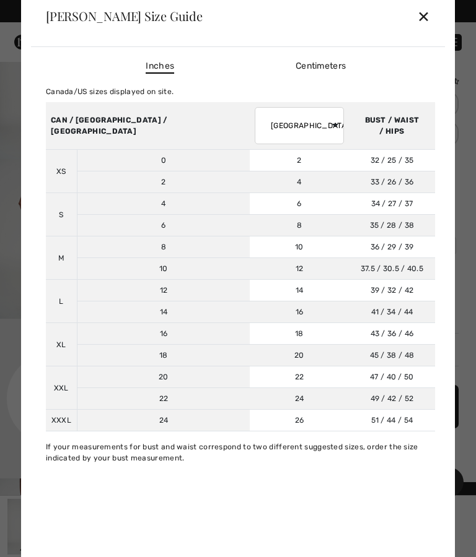
click at [437, 14] on div "Joseph Ribkoff Size Guide ✕" at bounding box center [238, 16] width 414 height 62
click at [429, 25] on div "✕" at bounding box center [423, 16] width 13 height 26
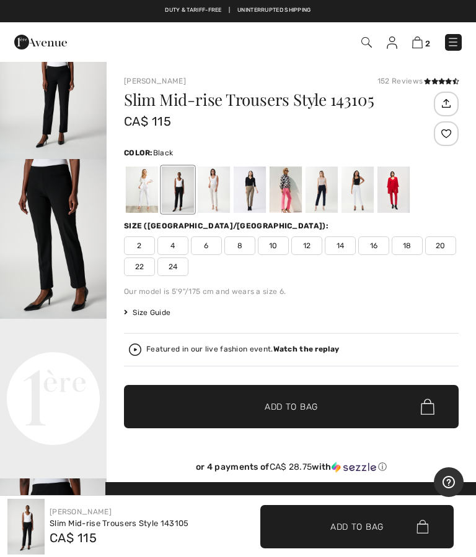
click at [242, 251] on span "8" at bounding box center [239, 246] width 31 height 19
click at [297, 406] on span "Add to Bag" at bounding box center [290, 407] width 53 height 13
click at [429, 46] on span "3" at bounding box center [427, 43] width 5 height 9
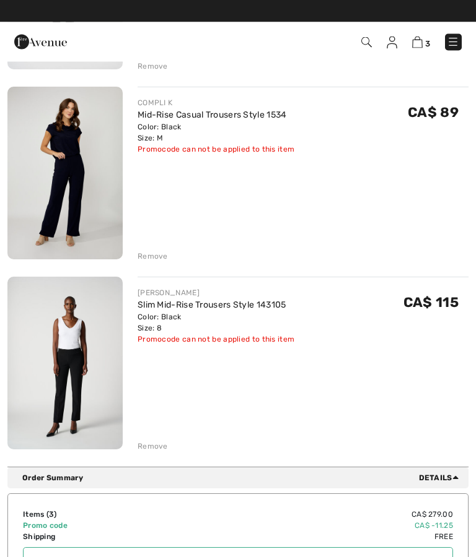
scroll to position [287, 0]
click at [154, 256] on div "Remove" at bounding box center [153, 256] width 30 height 11
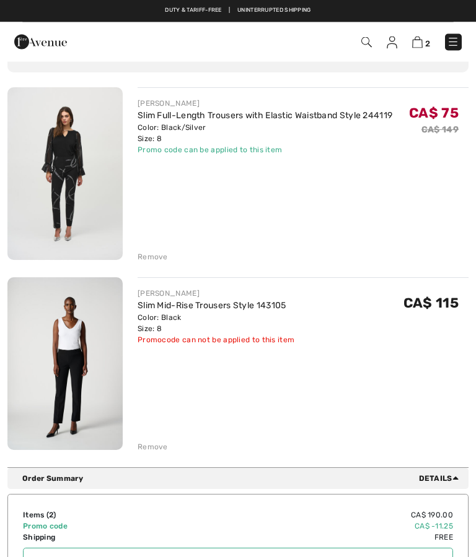
scroll to position [96, 0]
